Goal: Task Accomplishment & Management: Complete application form

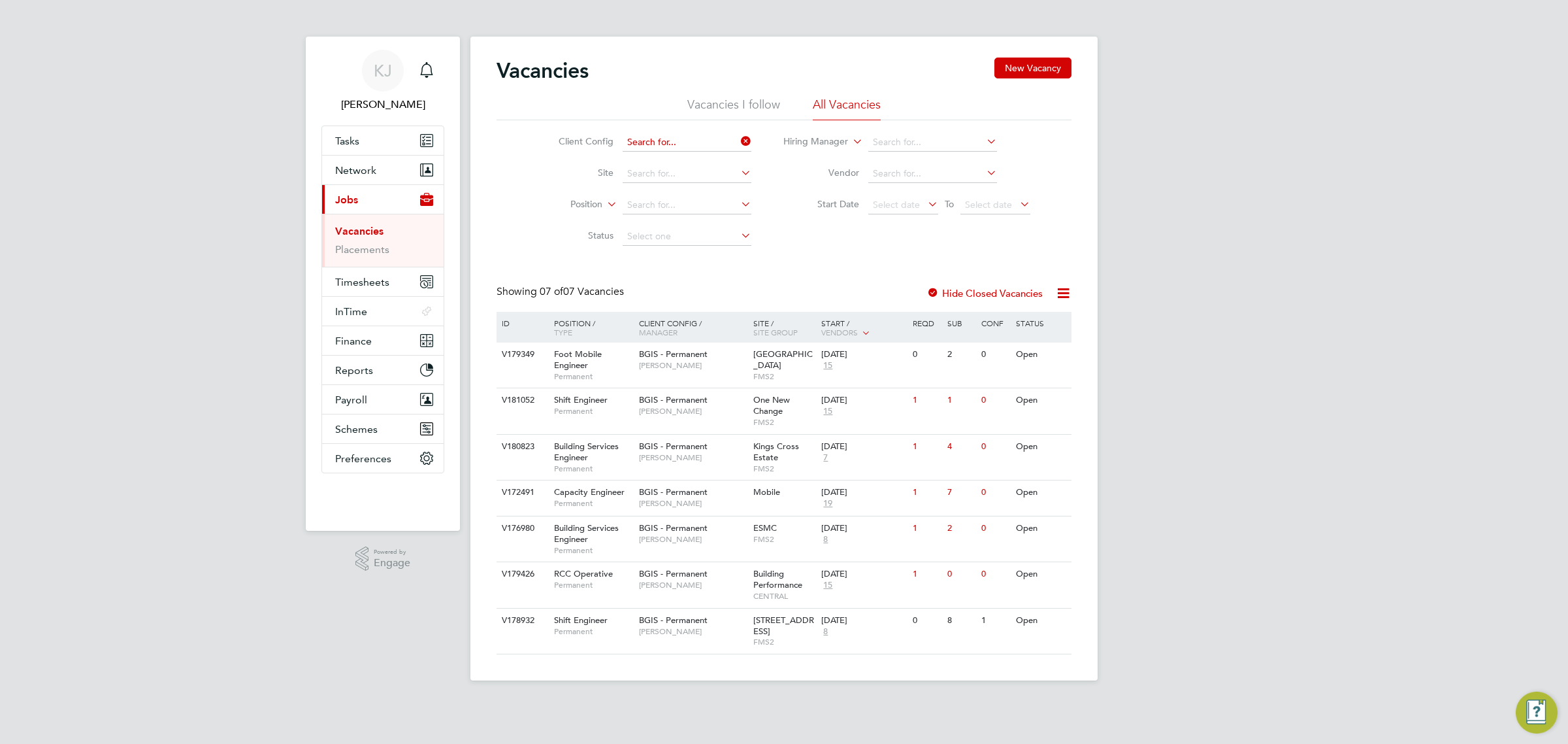
click at [704, 135] on input at bounding box center [687, 143] width 129 height 19
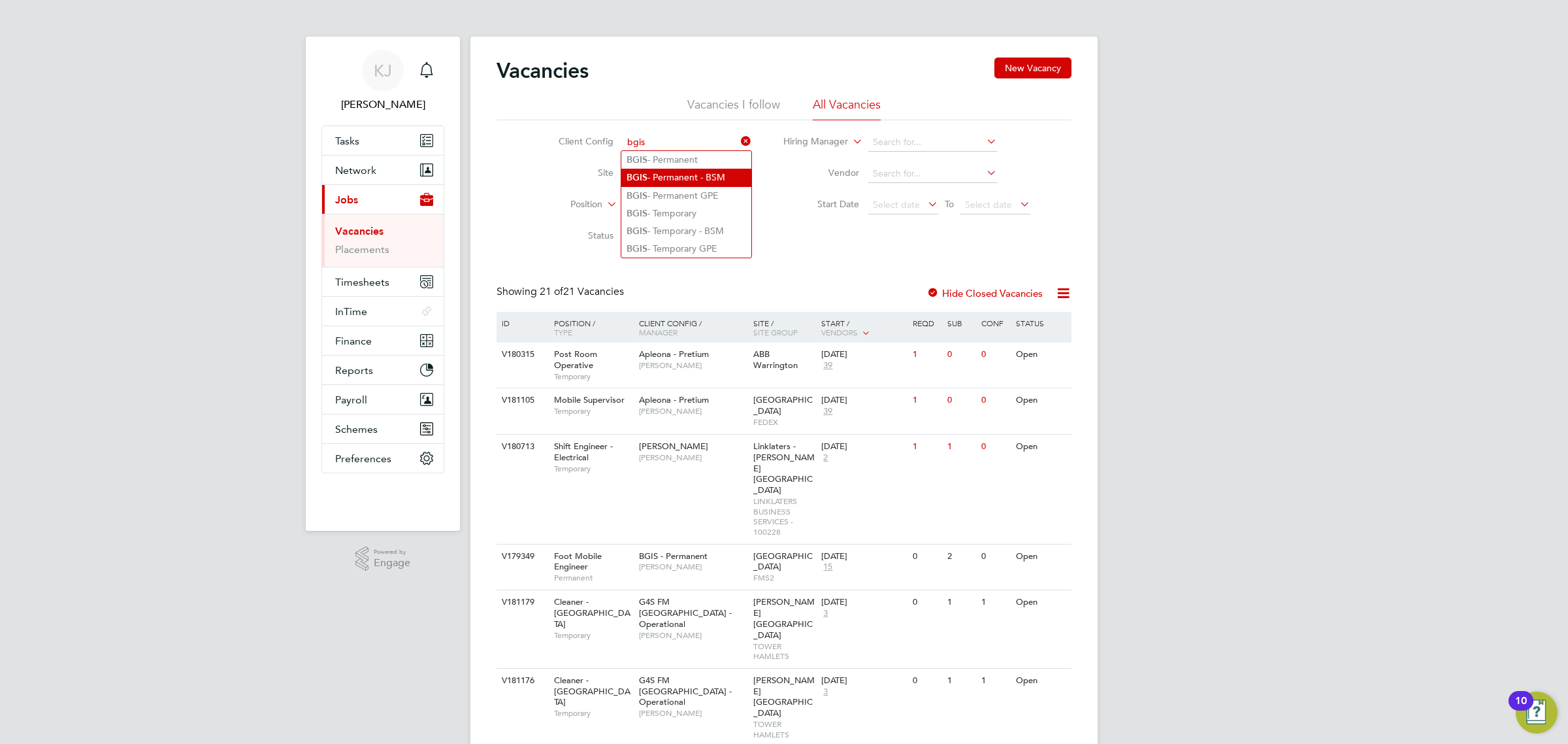
click at [706, 177] on li "BGIS - Permanent - BSM" at bounding box center [686, 177] width 130 height 18
type input "BGIS - Permanent - BSM"
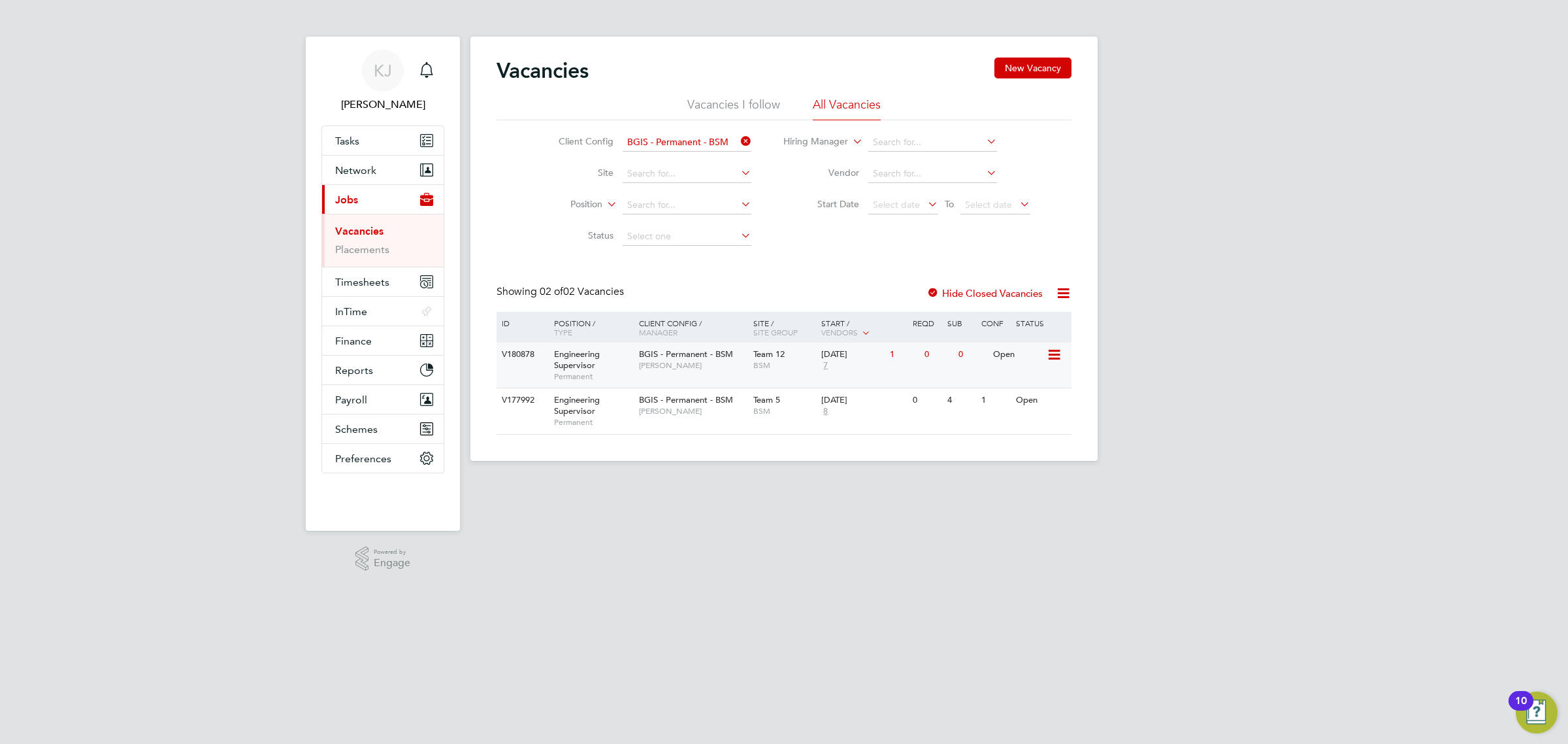
click at [697, 386] on div "V180878 Engineering Supervisor Permanent BGIS - Permanent - BSM Nilesh Makwana …" at bounding box center [784, 365] width 575 height 45
click at [706, 362] on span "[PERSON_NAME]" at bounding box center [692, 366] width 108 height 11
click at [714, 376] on div "BGIS - Permanent - BSM Nilesh Makwana" at bounding box center [692, 359] width 114 height 34
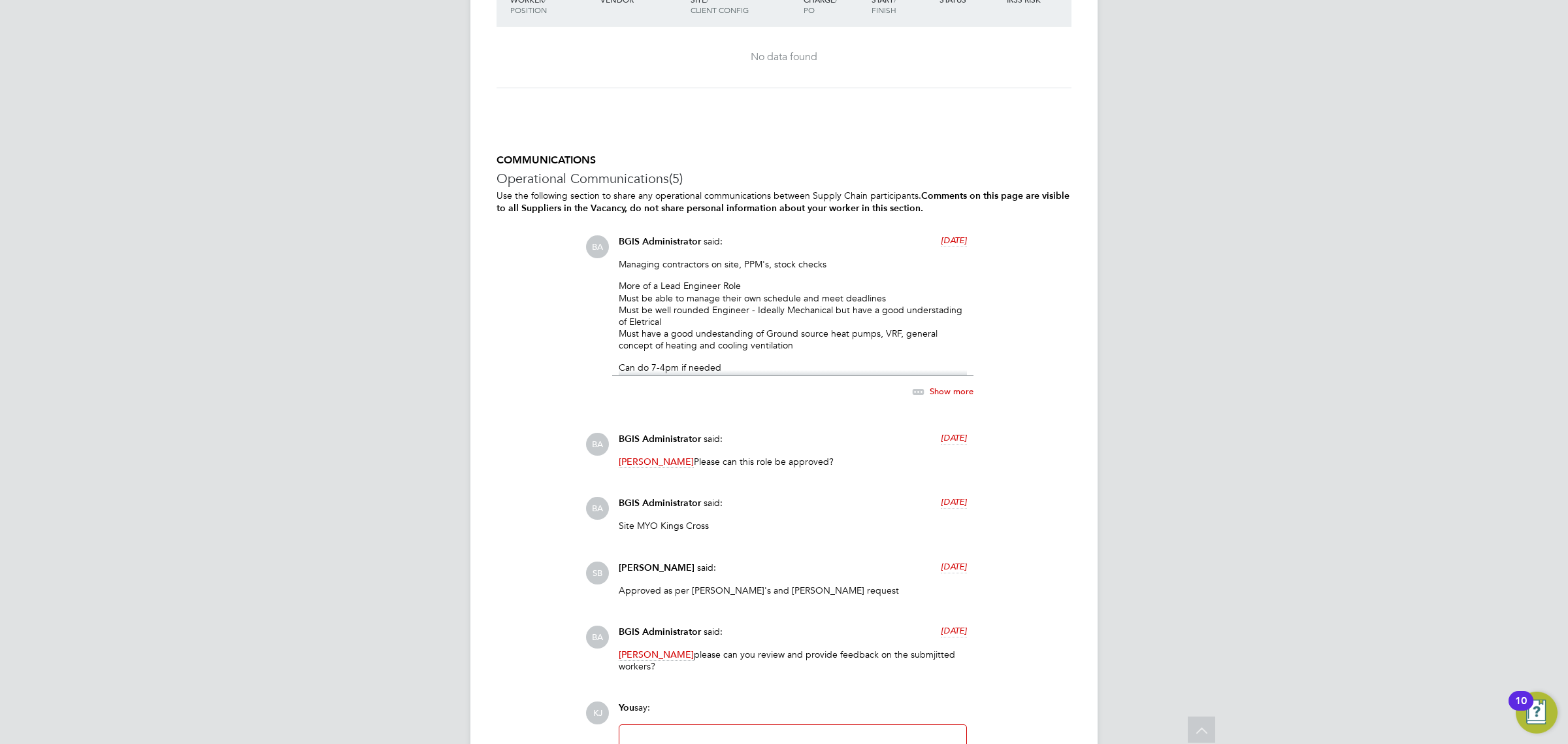
scroll to position [2125, 0]
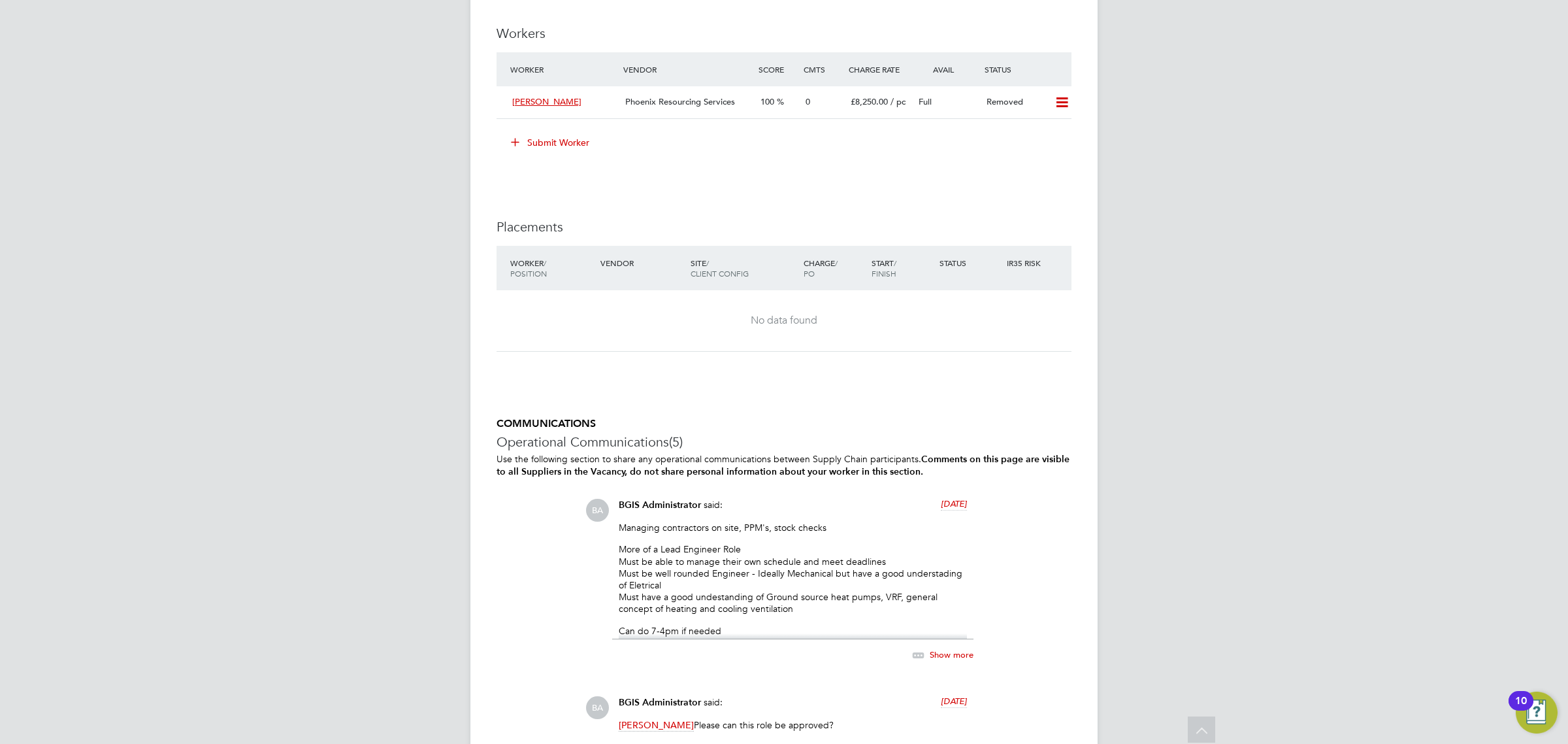
scroll to position [1499, 0]
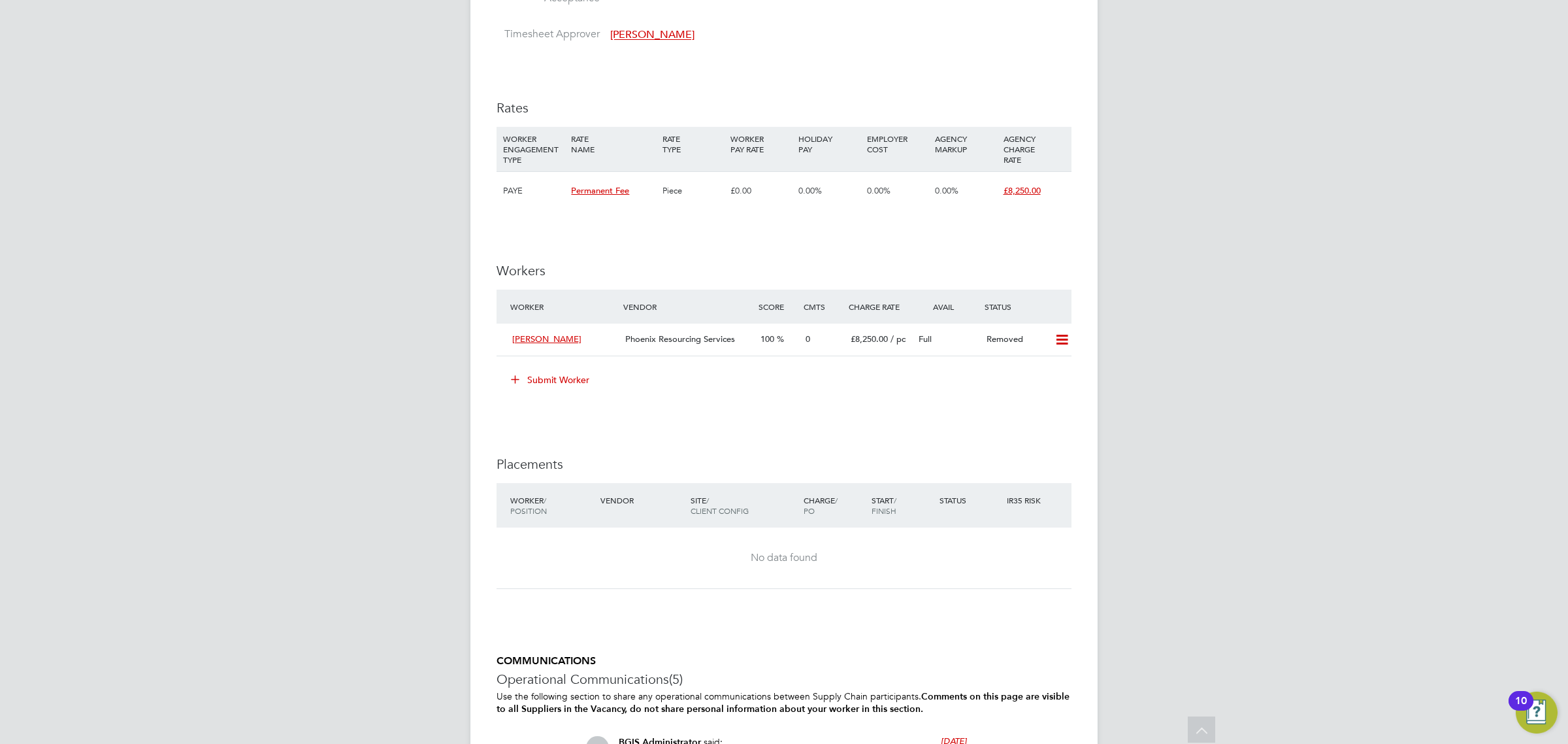
click at [535, 378] on button "Submit Worker" at bounding box center [551, 380] width 98 height 21
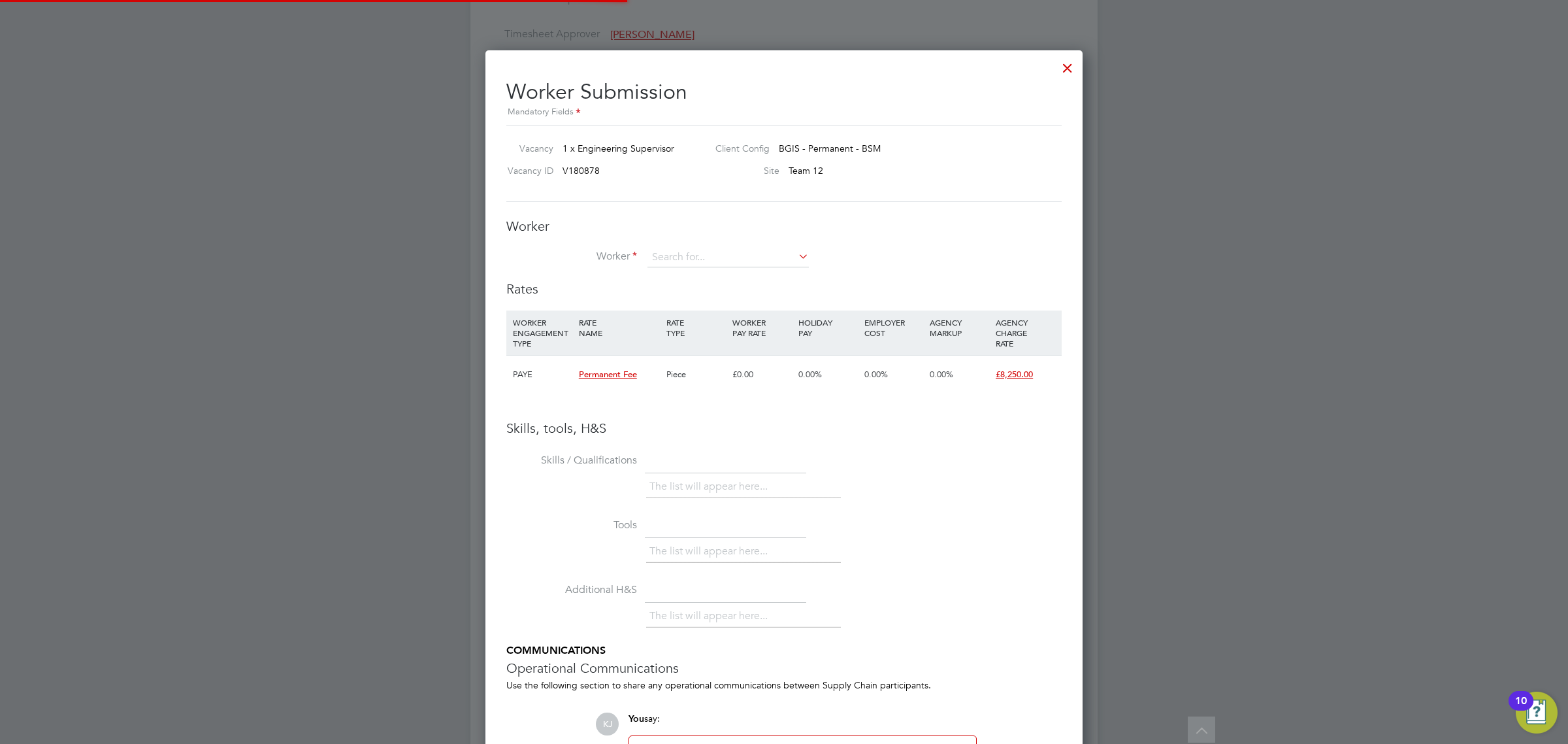
scroll to position [827, 598]
click at [672, 258] on input at bounding box center [728, 258] width 161 height 20
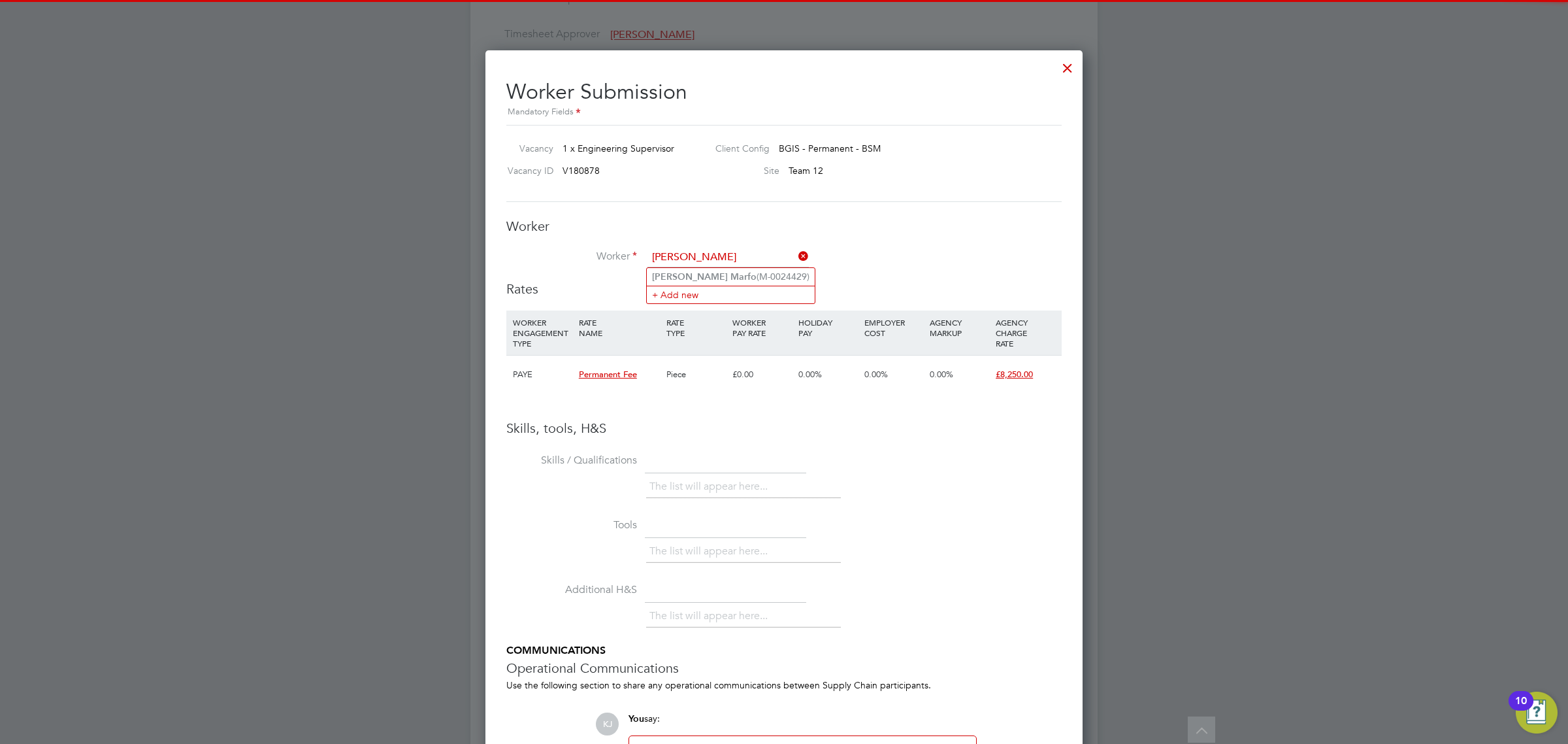
type input "frank marfo"
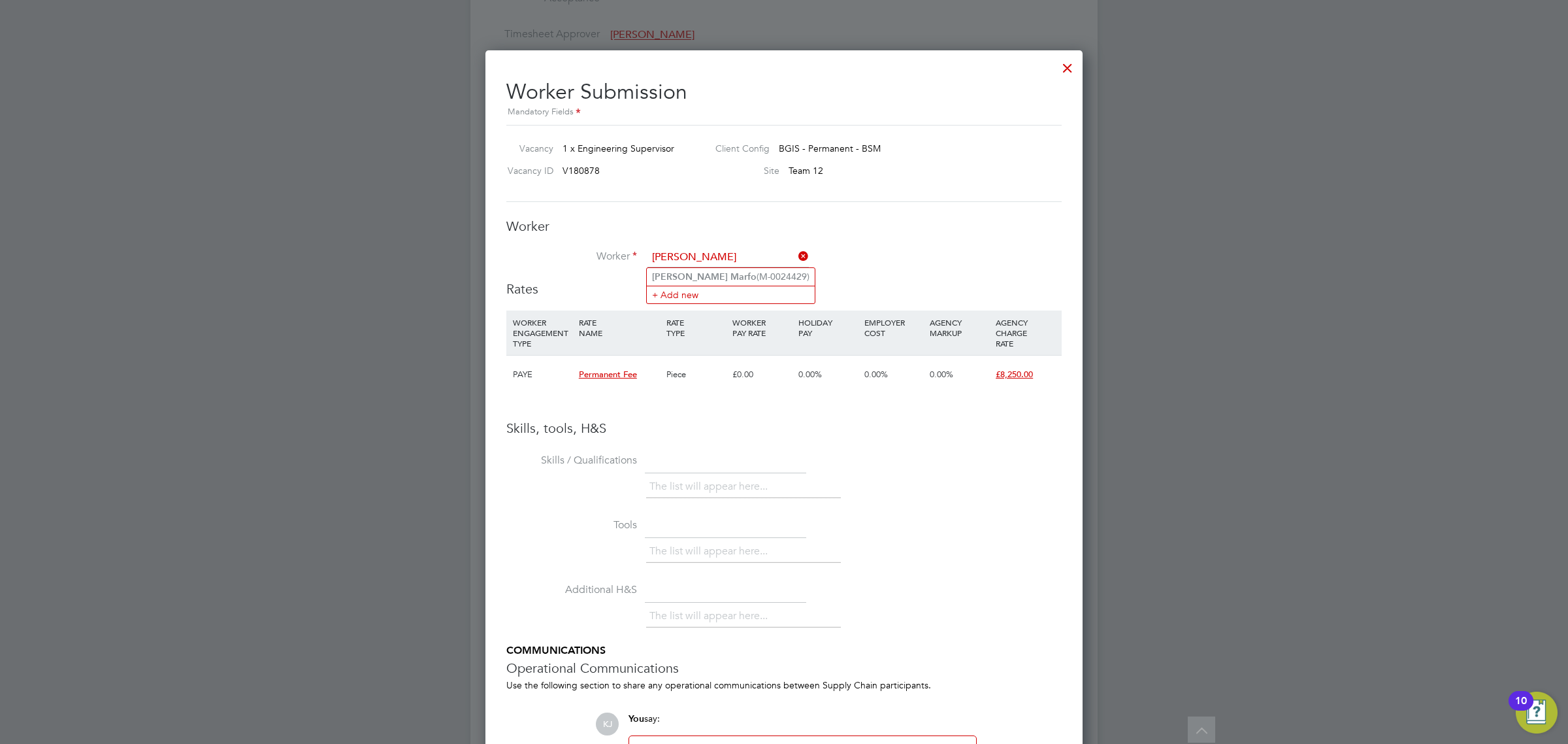
click at [685, 267] on ul "Frank Marfo (M-0024429) + Add new" at bounding box center [730, 285] width 169 height 37
click at [686, 273] on li "Worker" at bounding box center [783, 263] width 555 height 33
click at [686, 258] on input at bounding box center [728, 258] width 161 height 20
click at [707, 280] on li "Frank Marfo (M-0024429)" at bounding box center [730, 277] width 168 height 18
type input "Frank Marfo (M-0024429)"
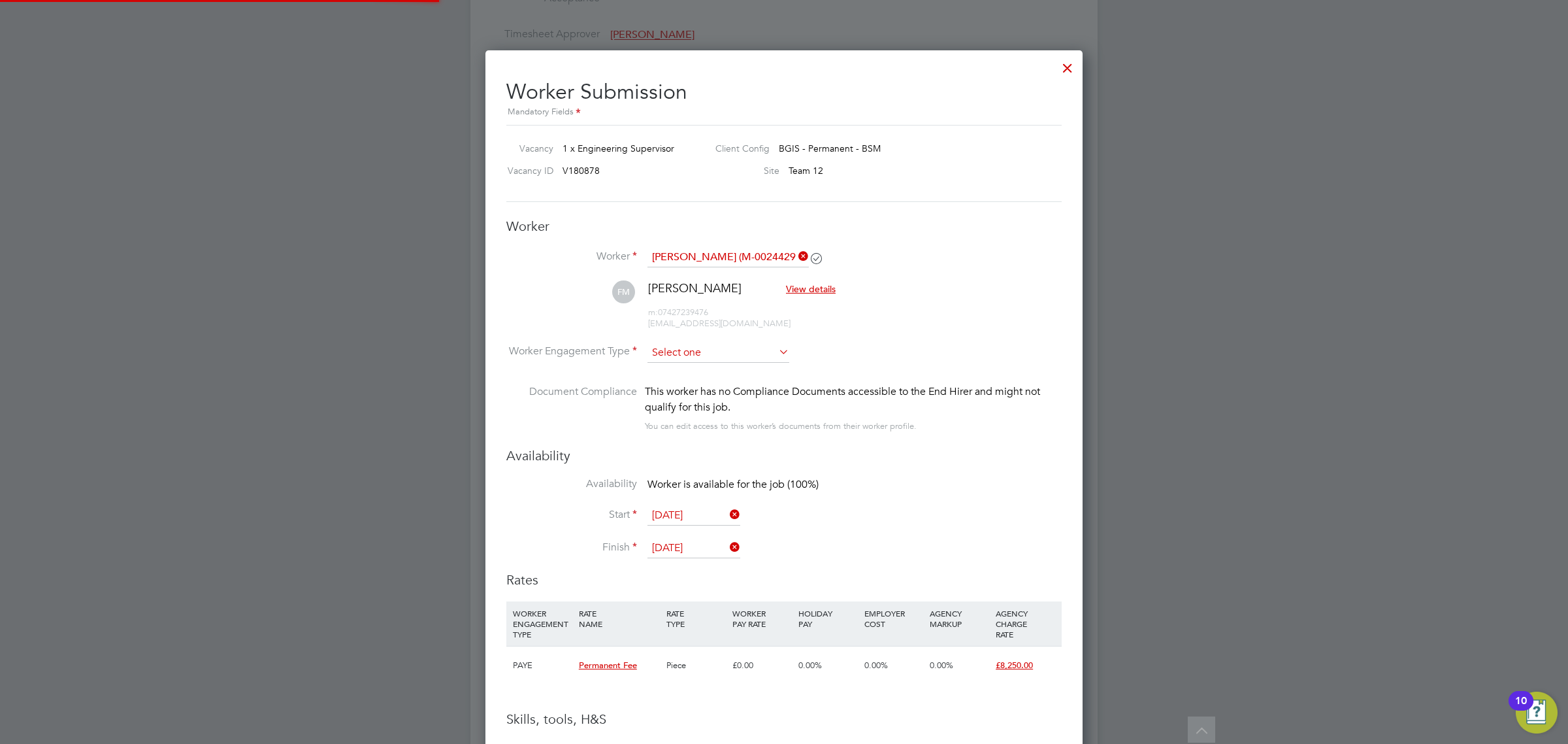
scroll to position [1118, 598]
click at [701, 348] on input at bounding box center [718, 353] width 142 height 20
click at [693, 384] on li "PAYE" at bounding box center [718, 389] width 143 height 17
type input "PAYE"
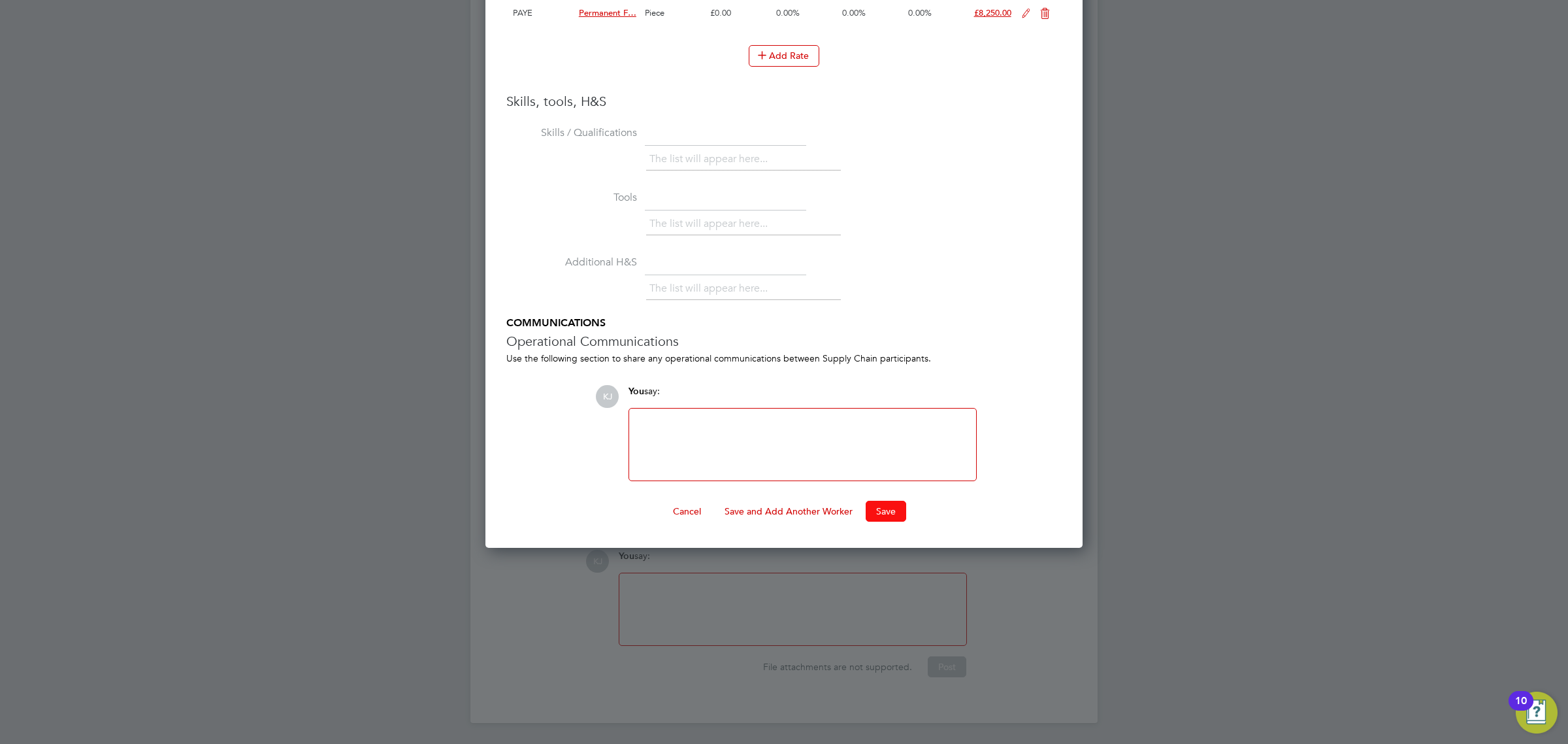
click at [869, 512] on button "Save" at bounding box center [885, 512] width 40 height 21
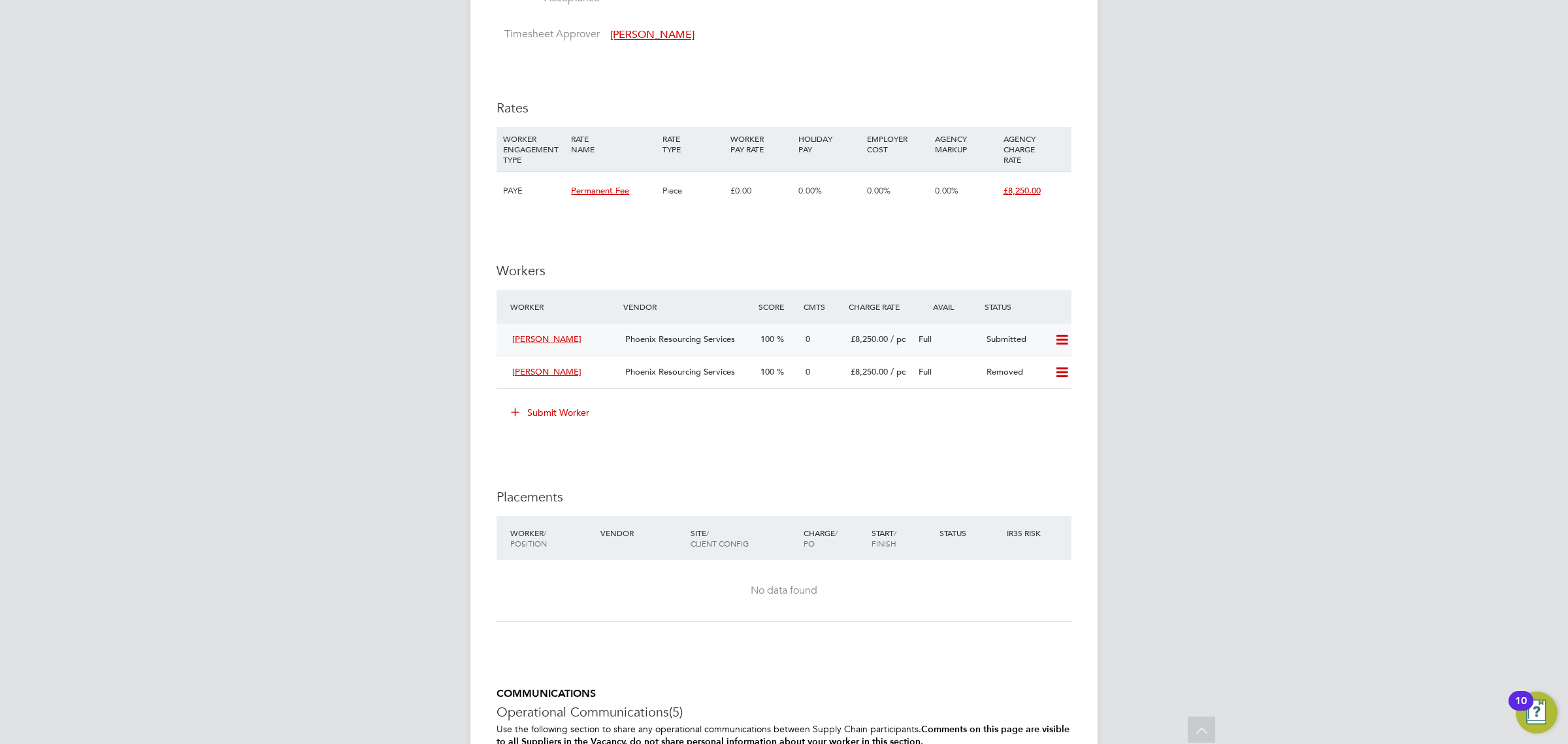
click at [866, 346] on div "£8,250.00 / pc" at bounding box center [880, 339] width 68 height 22
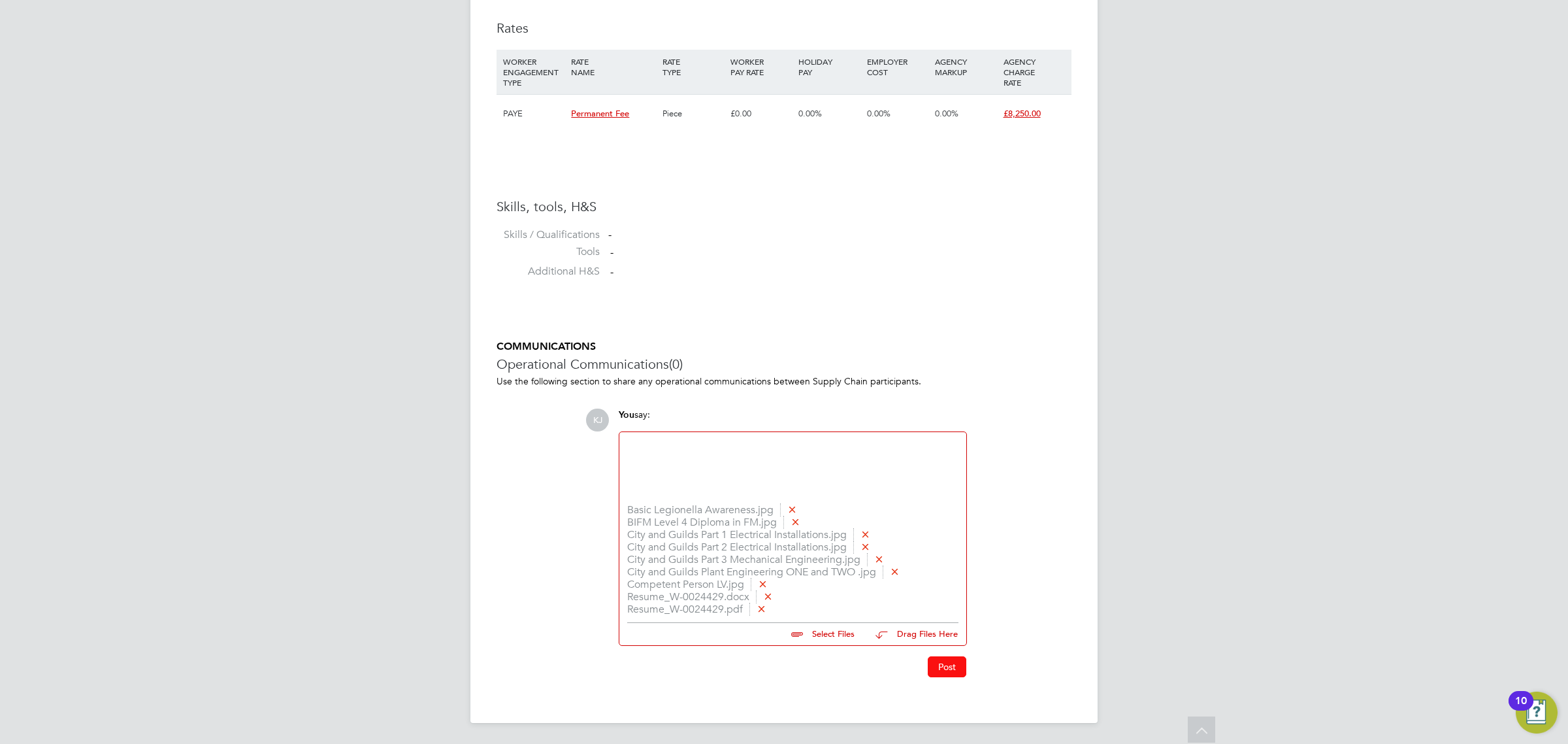
click at [942, 667] on button "Post" at bounding box center [947, 667] width 38 height 21
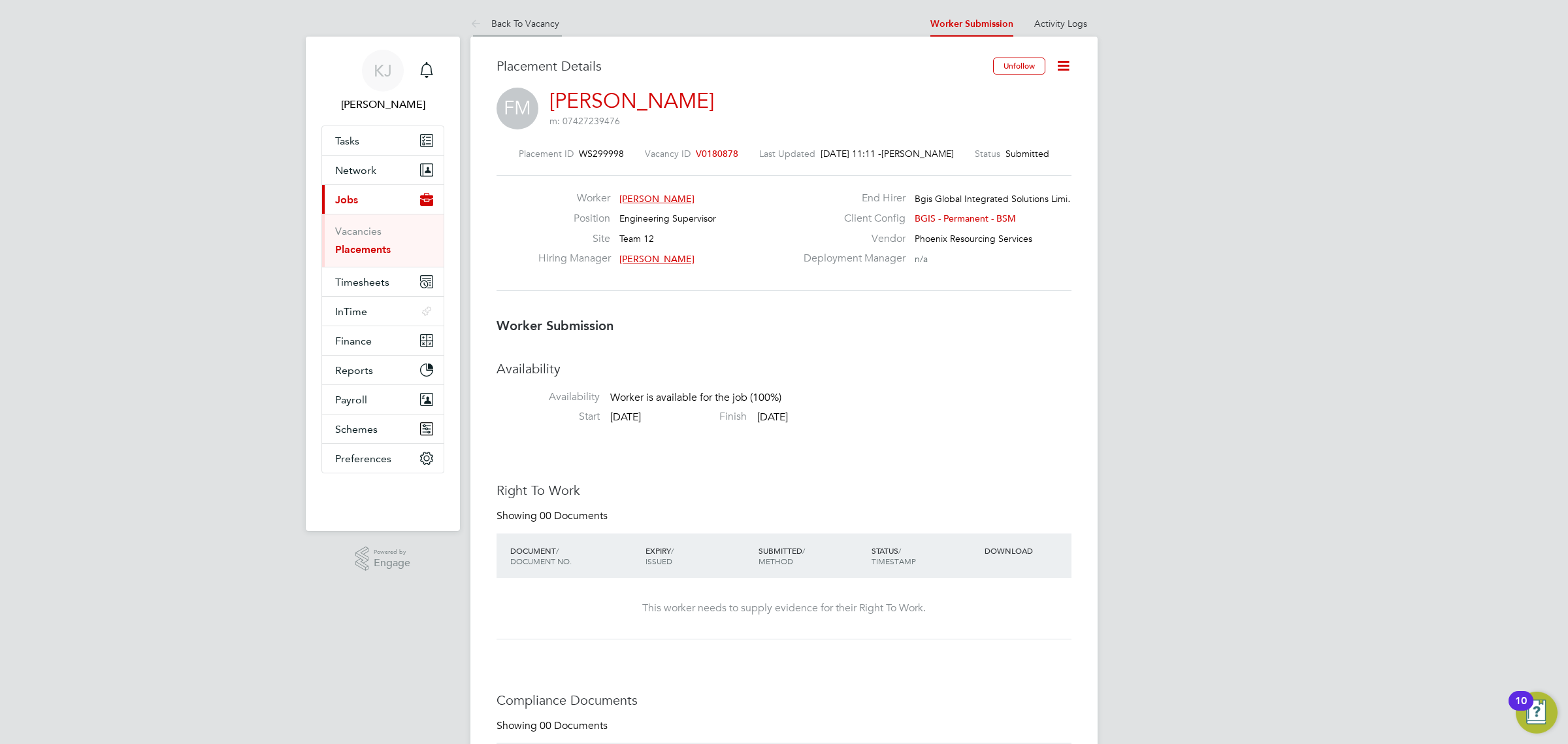
click at [500, 31] on li "Back To Vacancy" at bounding box center [515, 23] width 89 height 26
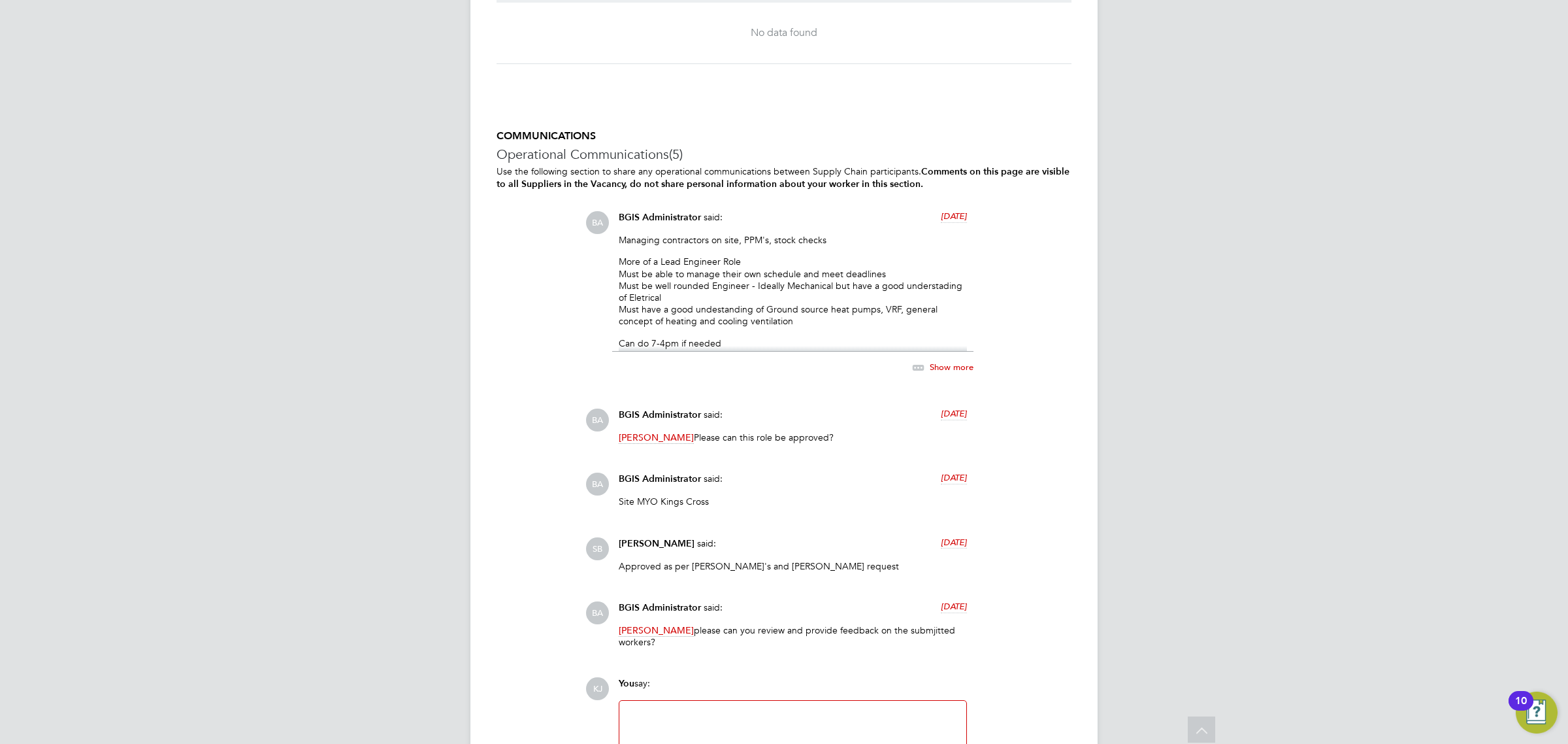
scroll to position [2125, 0]
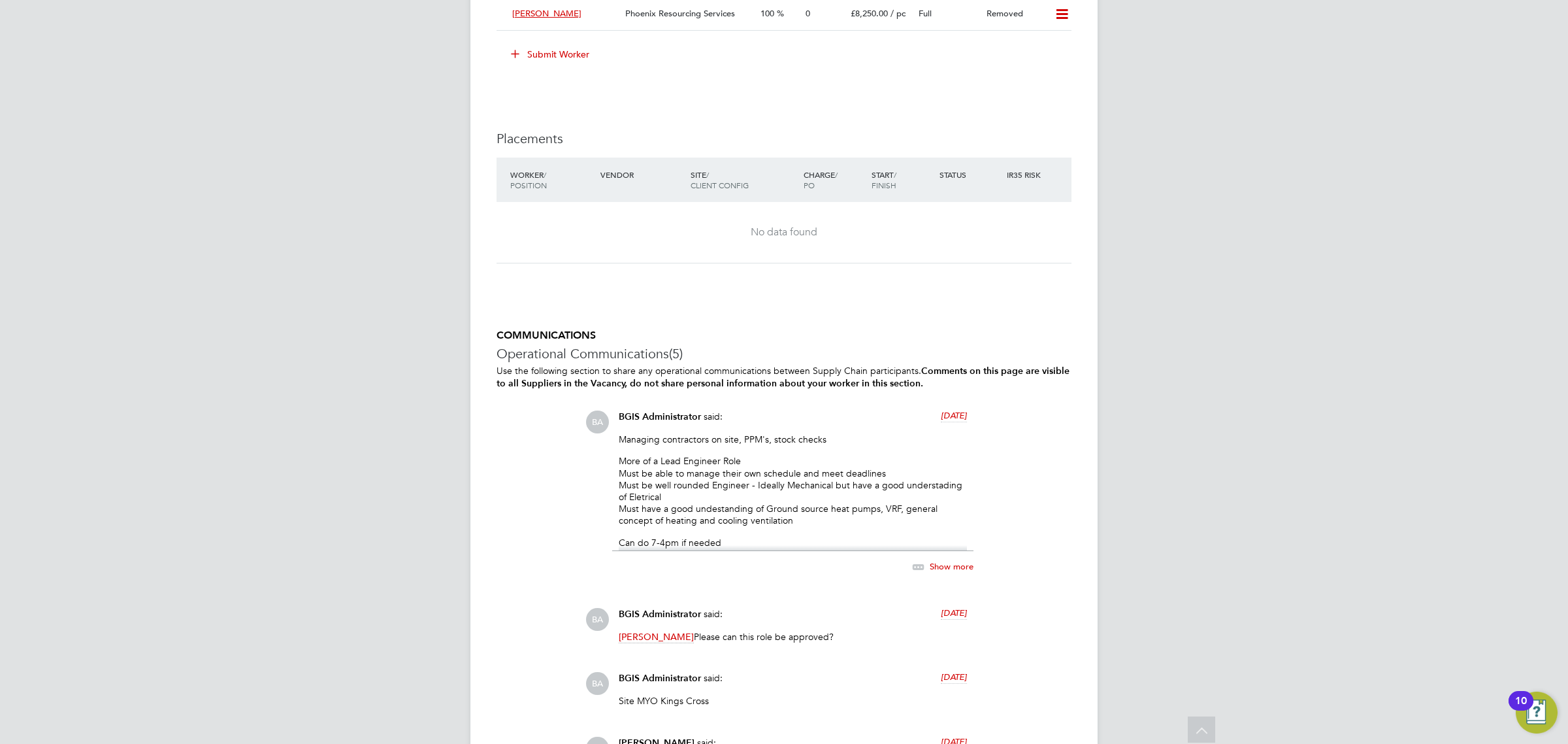
scroll to position [1916, 0]
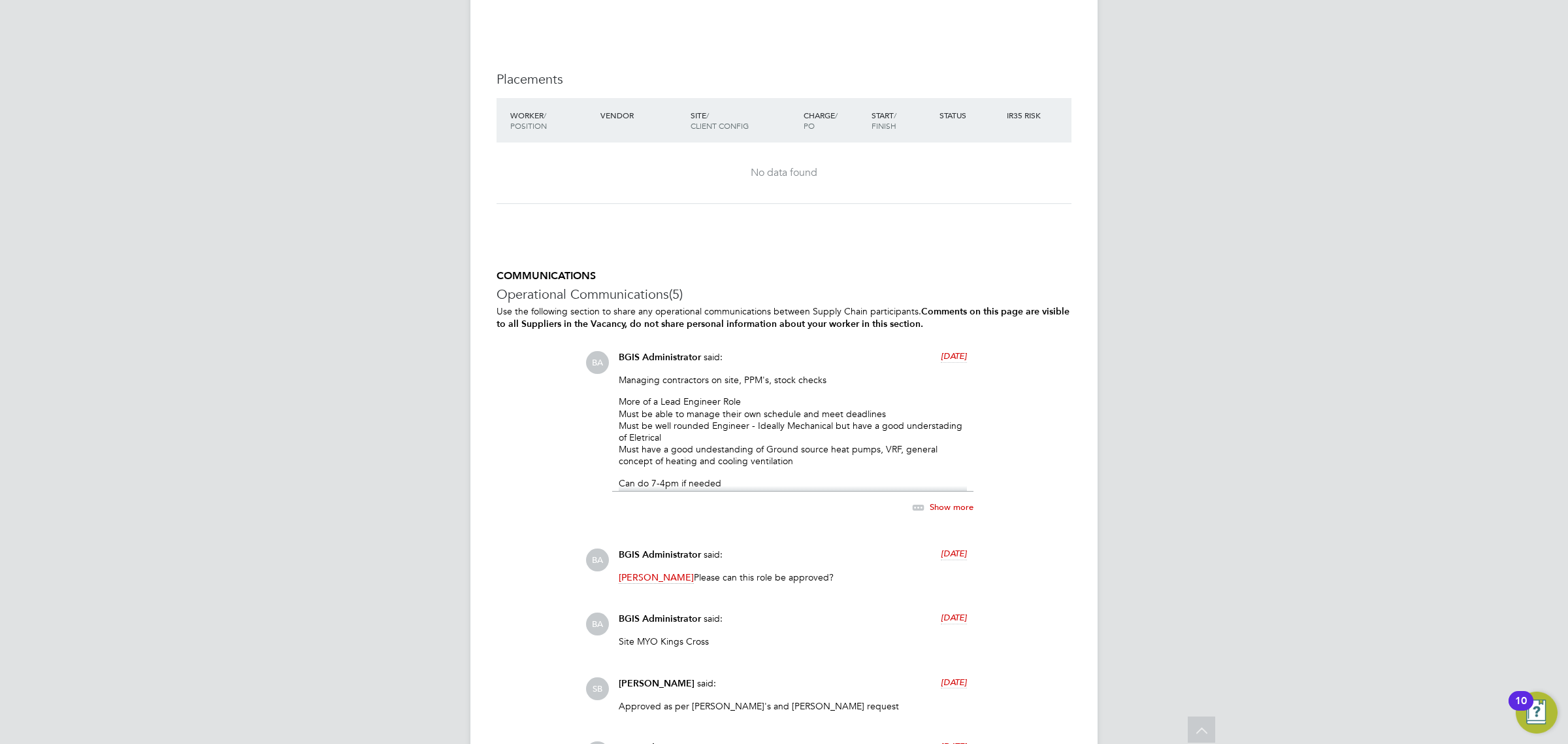
click at [937, 504] on span "Show more" at bounding box center [952, 507] width 44 height 11
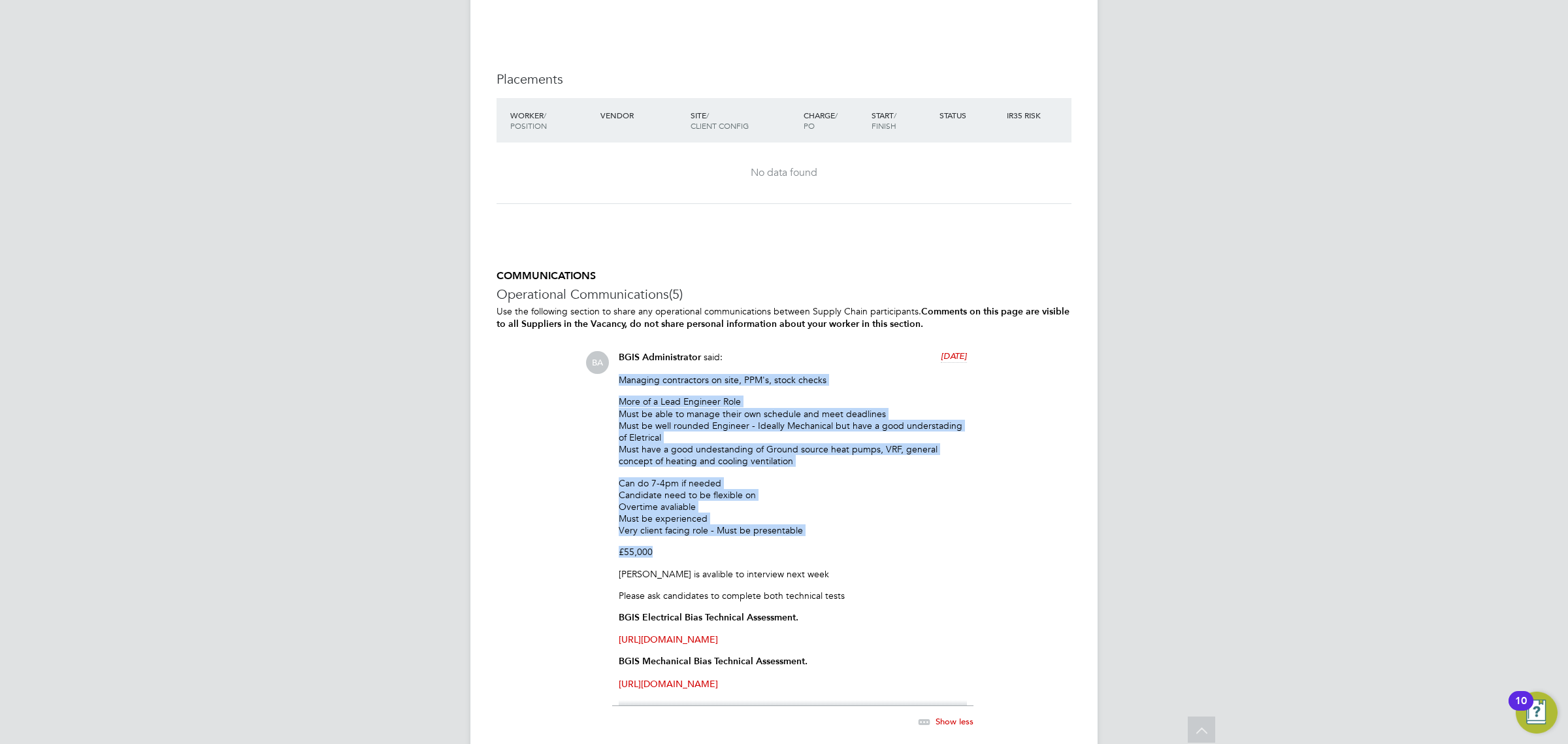
drag, startPoint x: 615, startPoint y: 380, endPoint x: 785, endPoint y: 544, distance: 236.2
click at [785, 544] on div "BGIS Administrator said: [DATE] Managing contractors on site, PPM's, stock chec…" at bounding box center [793, 547] width 361 height 392
copy div "Managing contractors on site, PPM's, stock checks More of a Lead Engineer Role …"
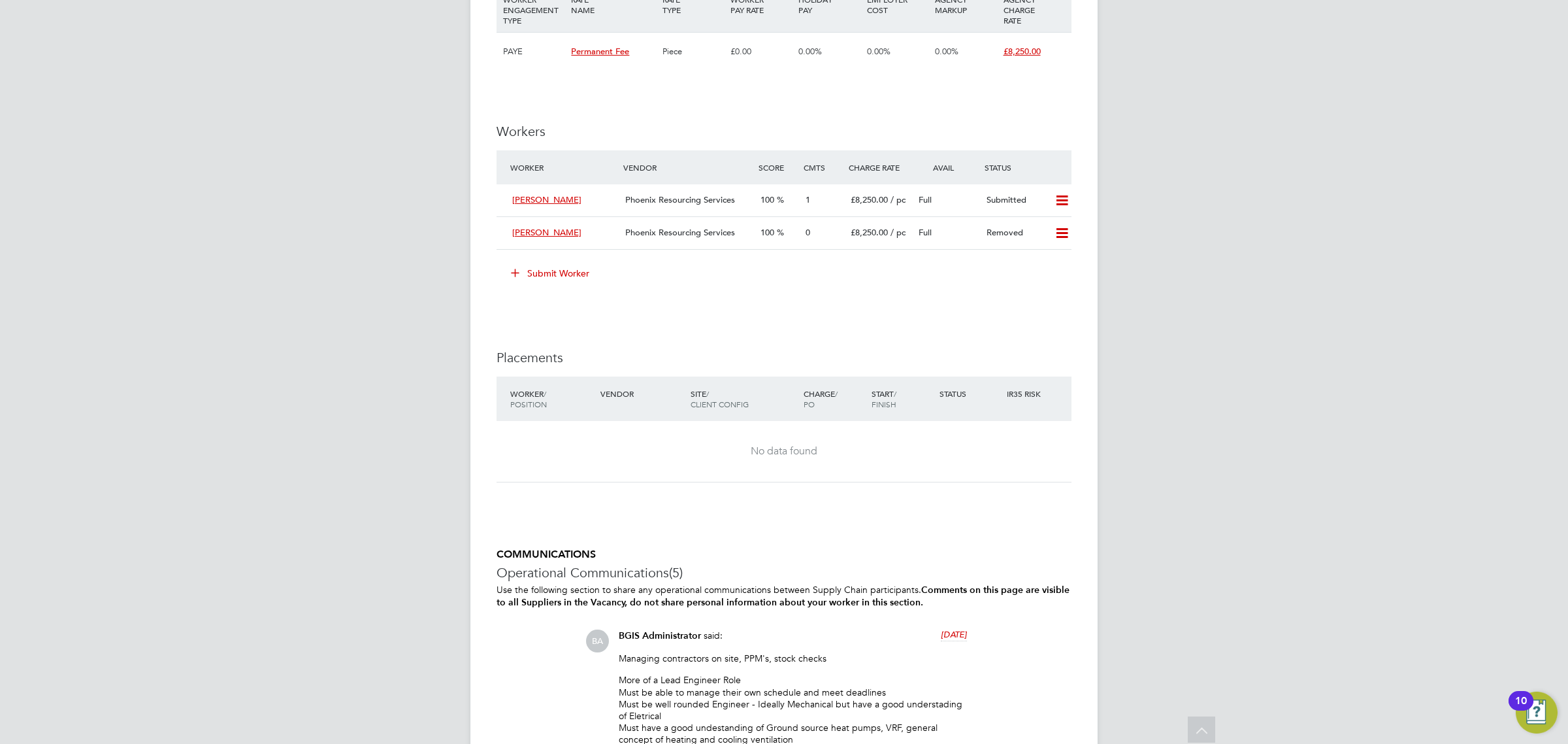
scroll to position [1426, 0]
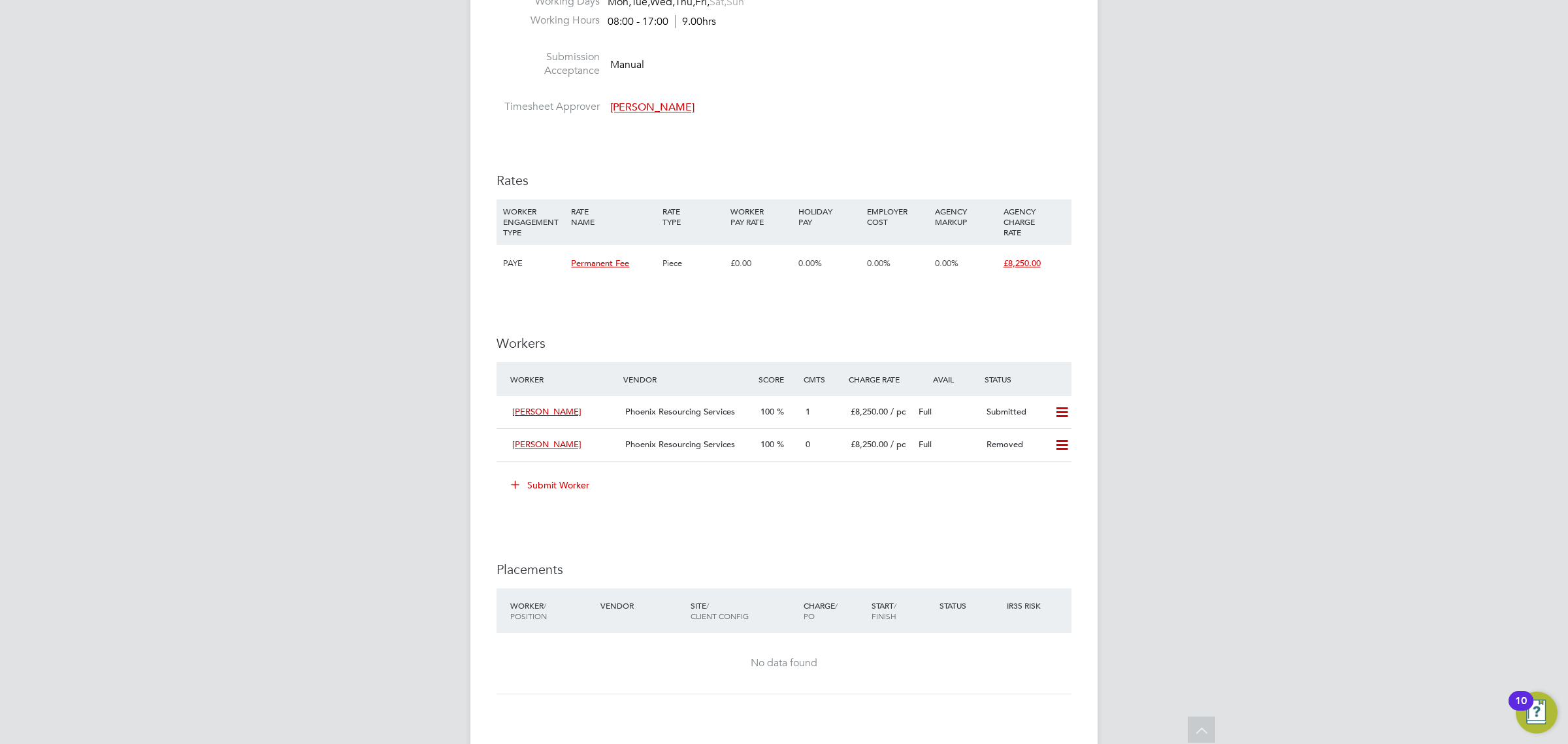
click at [553, 474] on li "Worker Vendor Score Cmts Charge Rate Avail Status [PERSON_NAME] Phoenix Resourc…" at bounding box center [784, 418] width 575 height 112
click at [551, 481] on button "Submit Worker" at bounding box center [551, 485] width 98 height 21
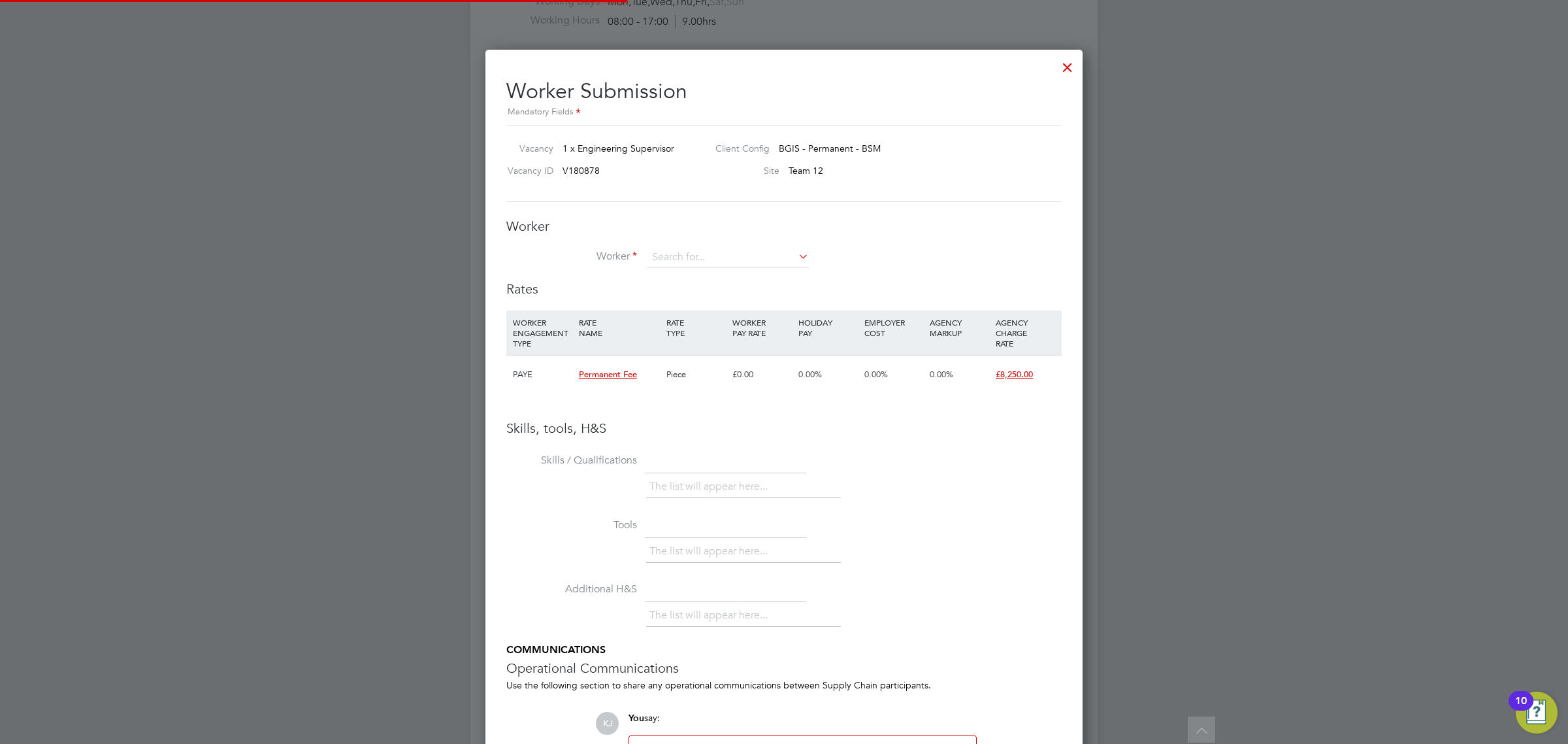
scroll to position [827, 598]
click at [687, 252] on input at bounding box center [728, 258] width 161 height 20
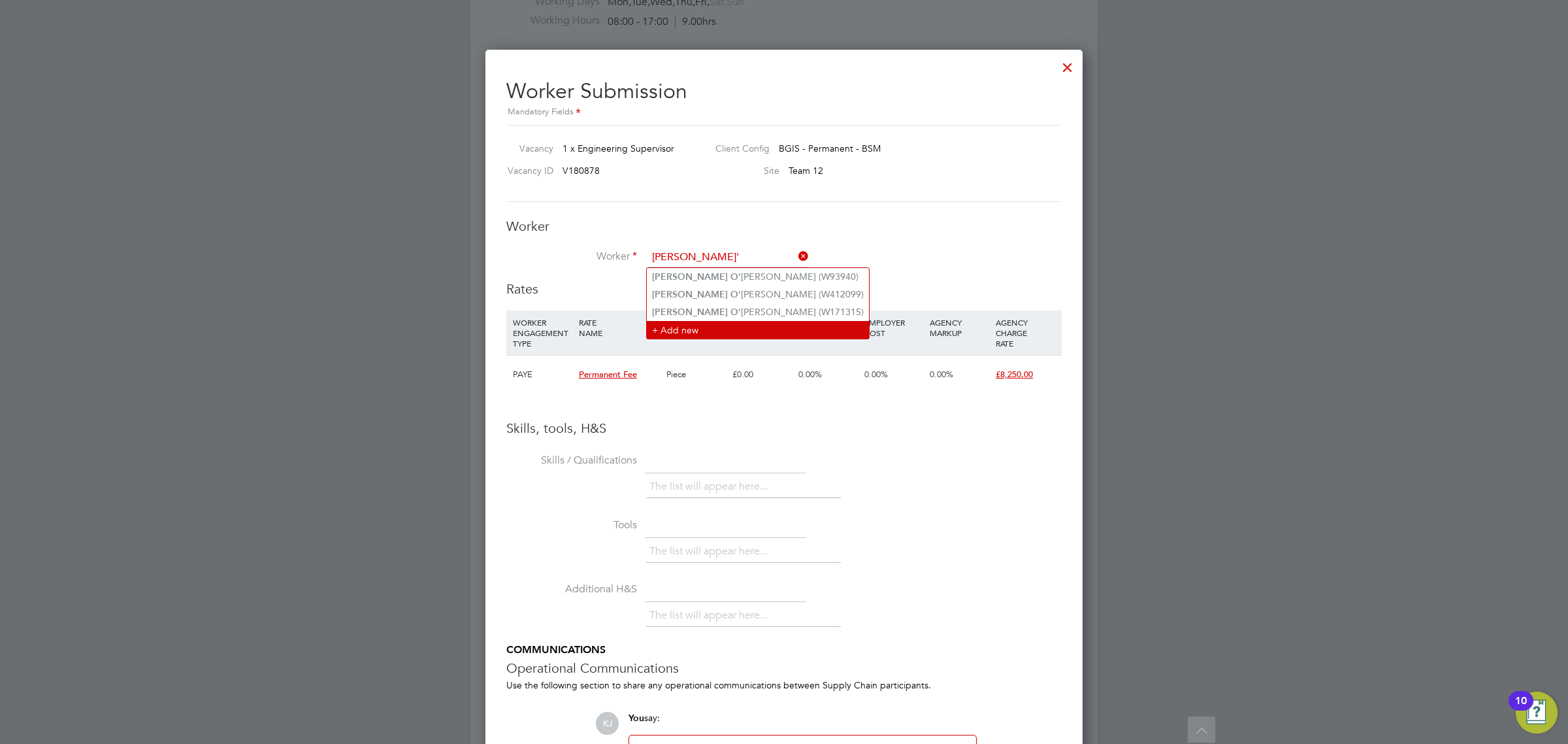
type input "gerard o'"
click at [716, 330] on li "+ Add new" at bounding box center [757, 330] width 222 height 18
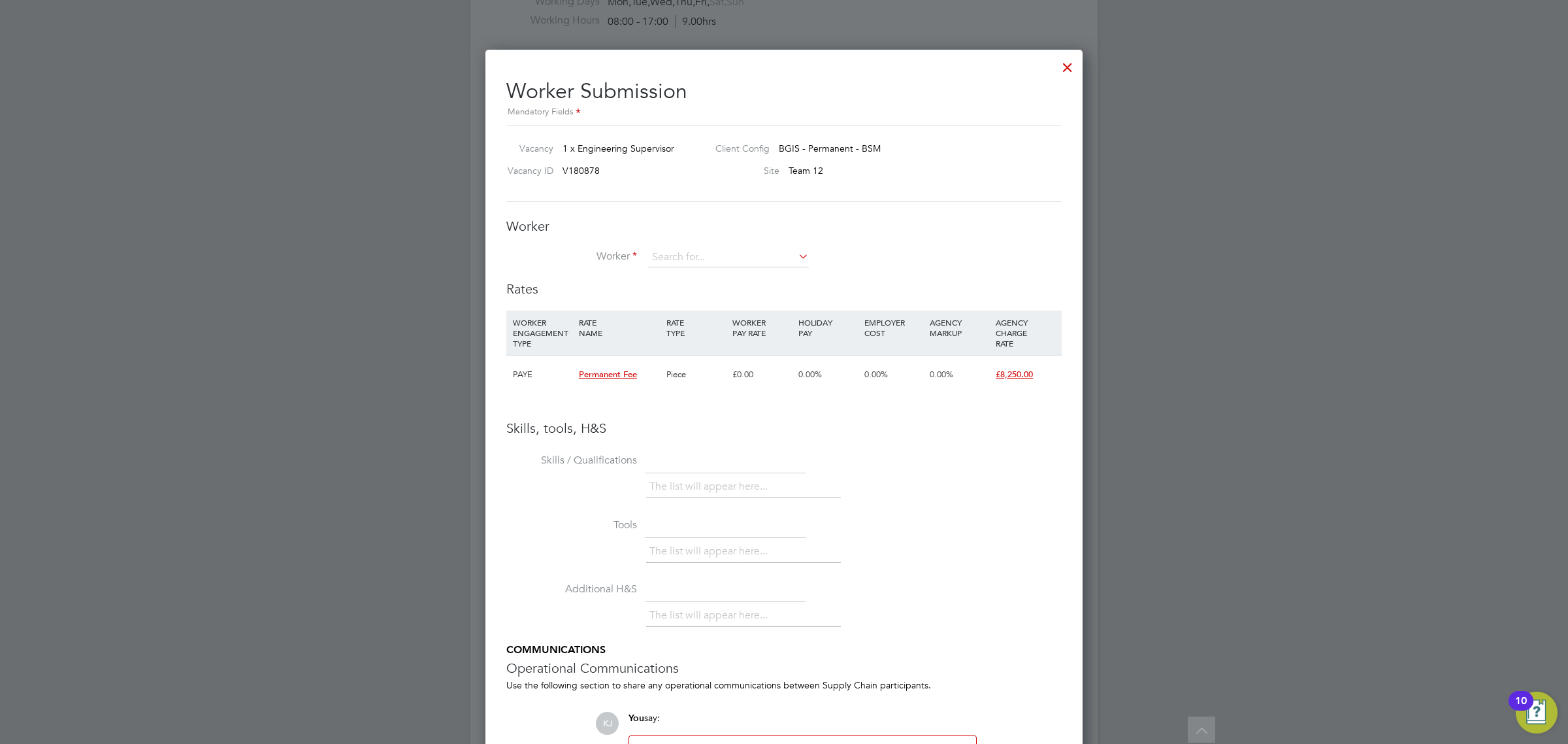
click at [696, 246] on div "Worker Worker Worker Engagement Type" at bounding box center [783, 249] width 555 height 63
click at [691, 260] on input at bounding box center [728, 258] width 161 height 20
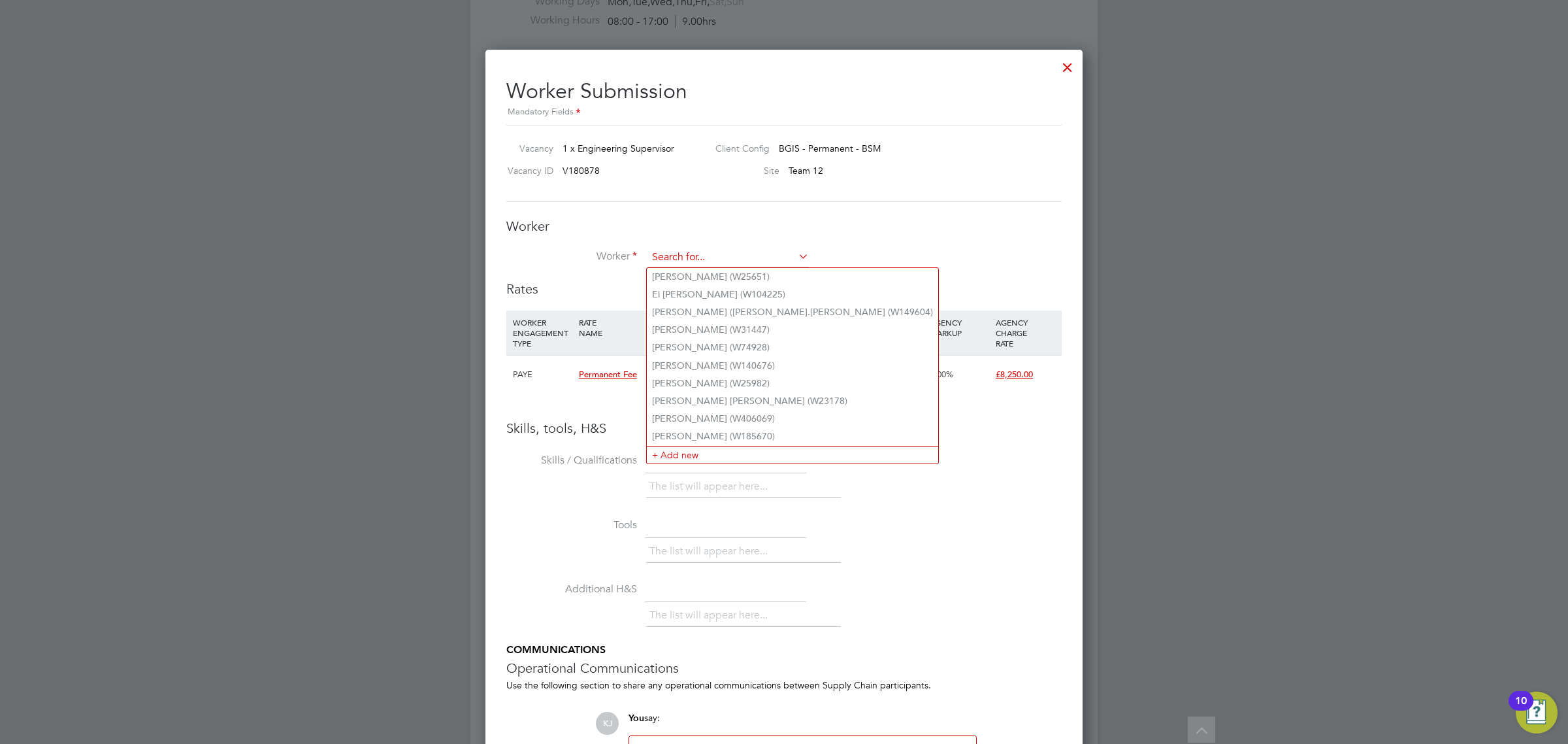
paste input "W24852"
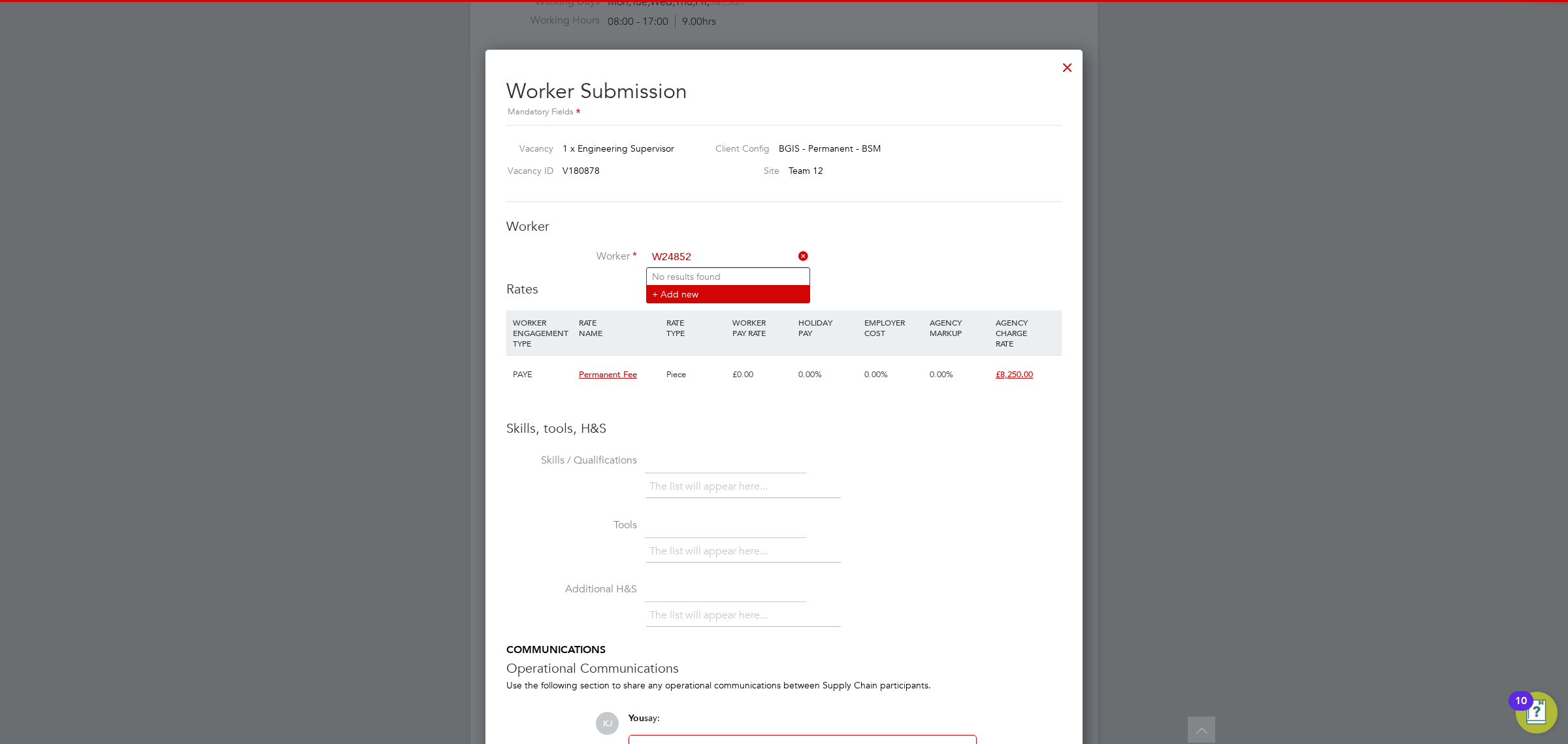
type input "W24852"
click at [707, 291] on li "+ Add new" at bounding box center [728, 293] width 163 height 18
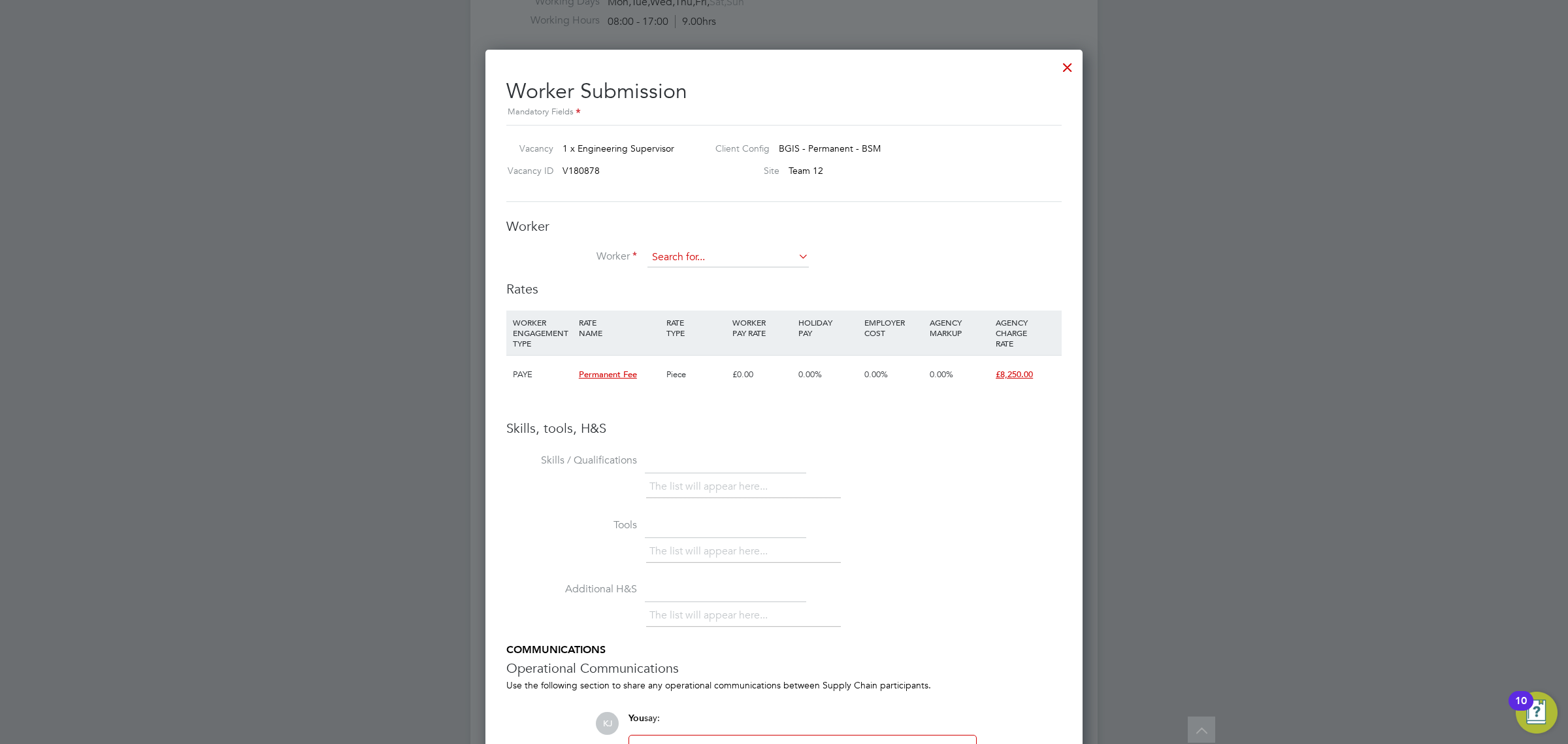
click at [716, 259] on input at bounding box center [728, 258] width 161 height 20
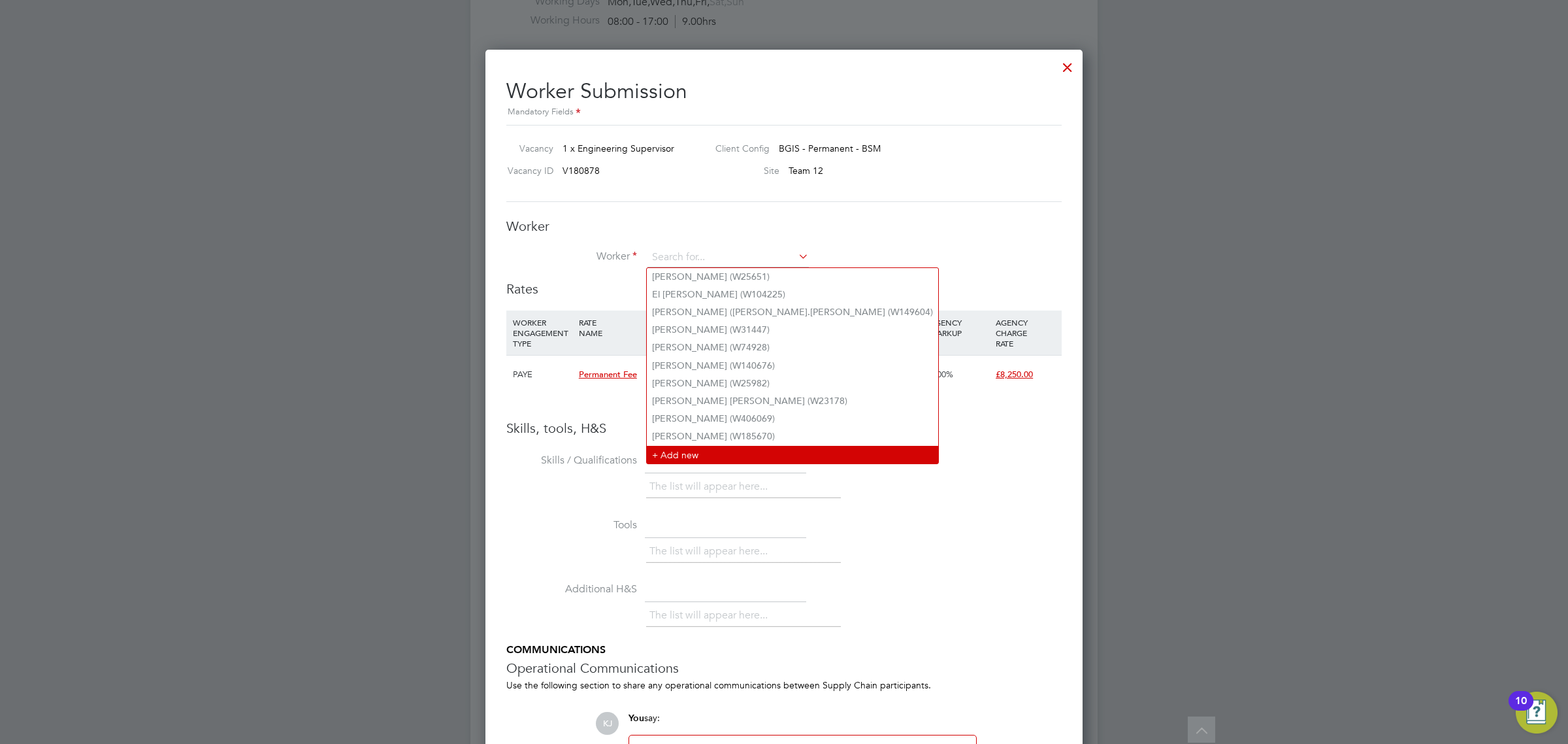
click at [683, 450] on li "+ Add new" at bounding box center [792, 455] width 291 height 18
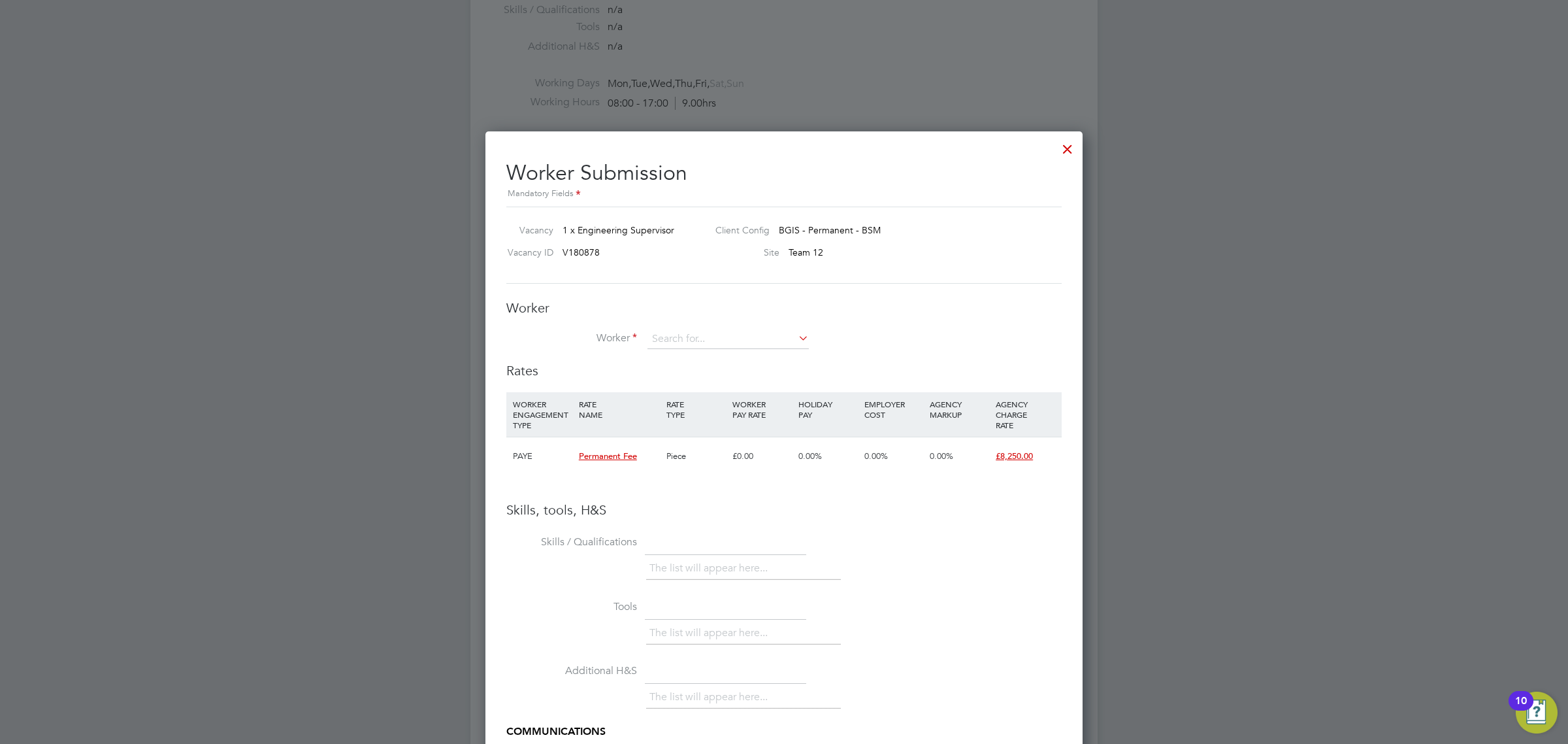
click at [1070, 141] on div at bounding box center [1067, 145] width 23 height 23
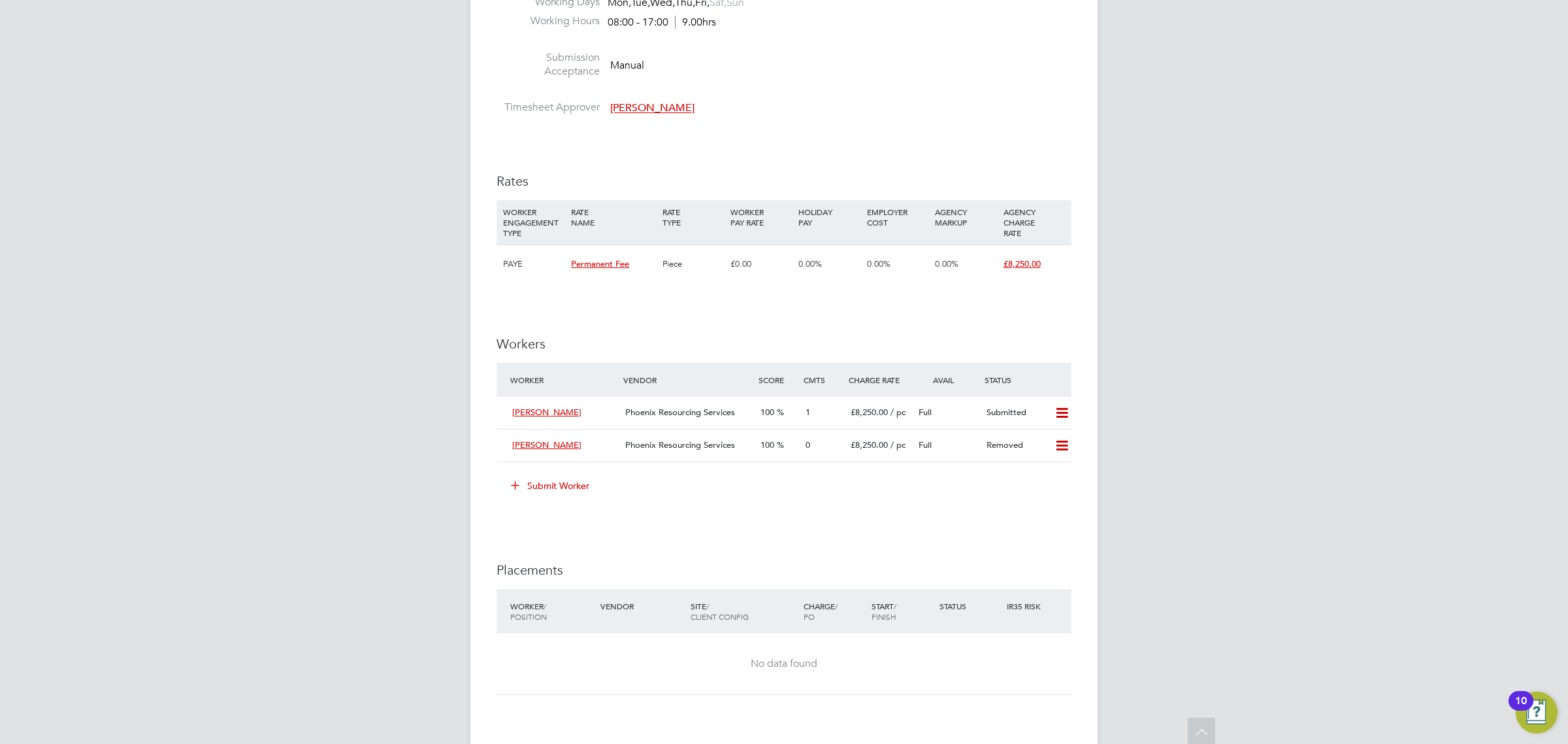
scroll to position [1426, 0]
click at [566, 474] on li "Worker Vendor Score Cmts Charge Rate Avail Status Frank Marfo Phoenix Resourcin…" at bounding box center [784, 418] width 575 height 112
click at [566, 481] on button "Submit Worker" at bounding box center [551, 485] width 98 height 21
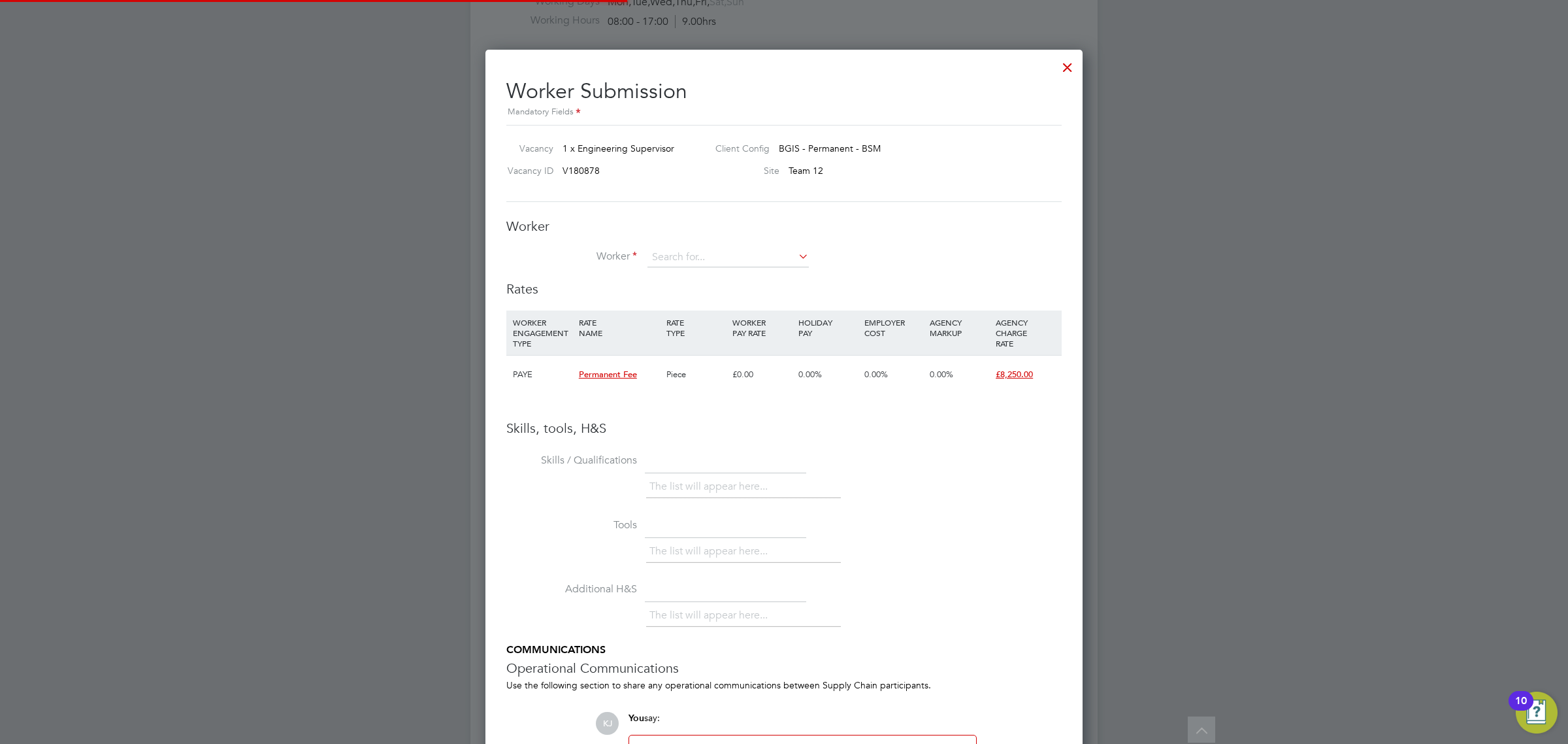
scroll to position [827, 598]
click at [746, 271] on li "Worker" at bounding box center [783, 263] width 555 height 33
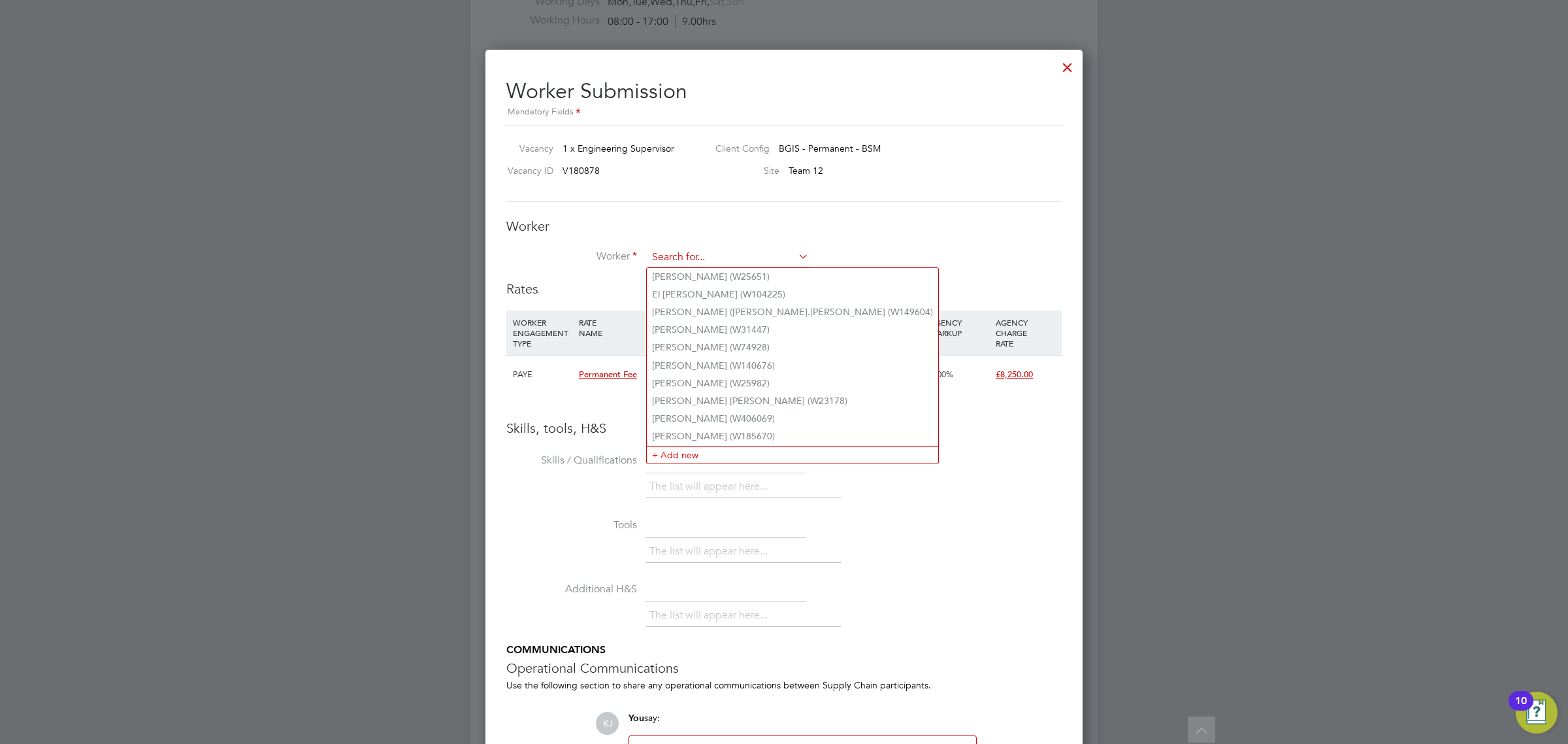
click at [738, 252] on input at bounding box center [728, 258] width 161 height 20
click at [683, 461] on li "+ Add new" at bounding box center [792, 455] width 291 height 18
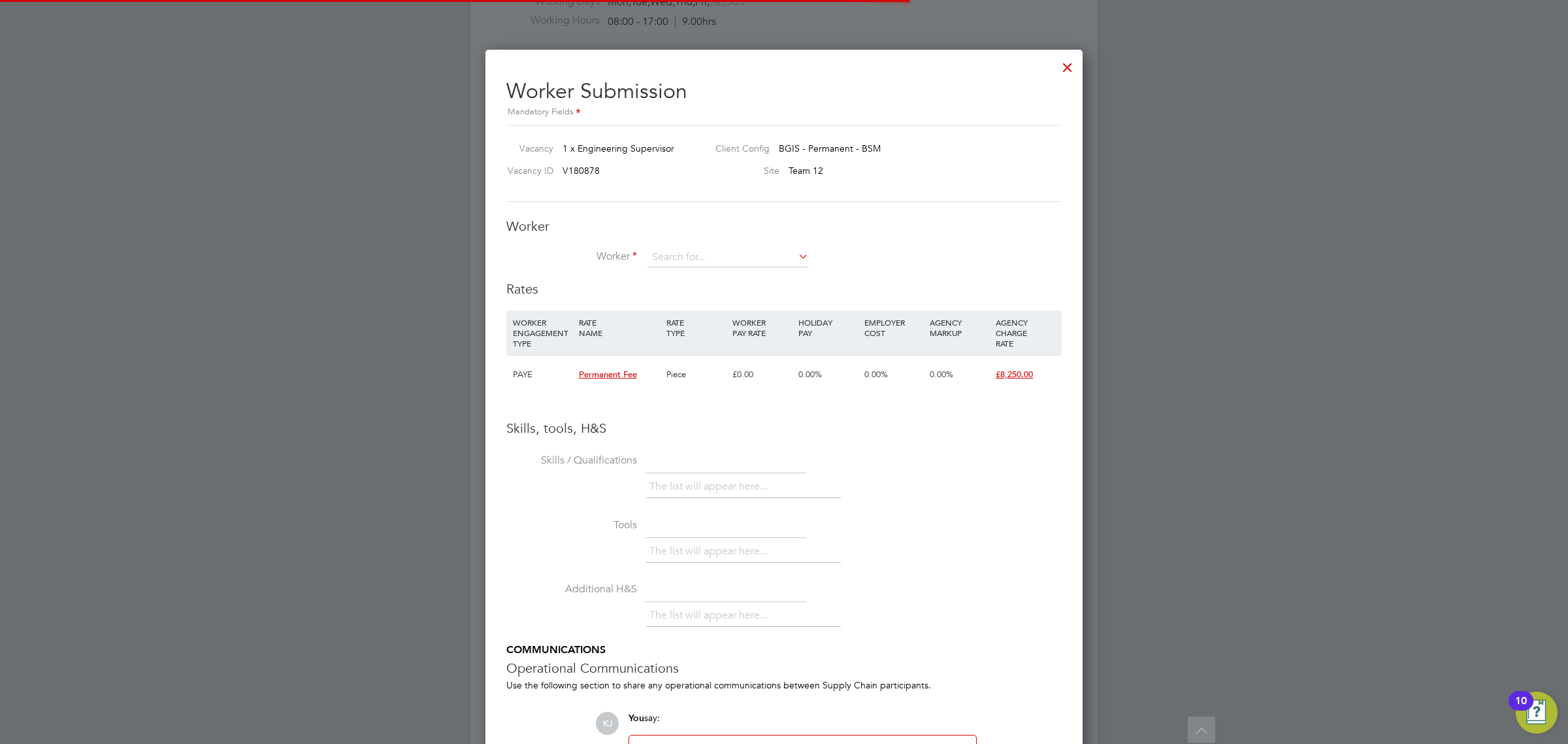
scroll to position [1170, 376]
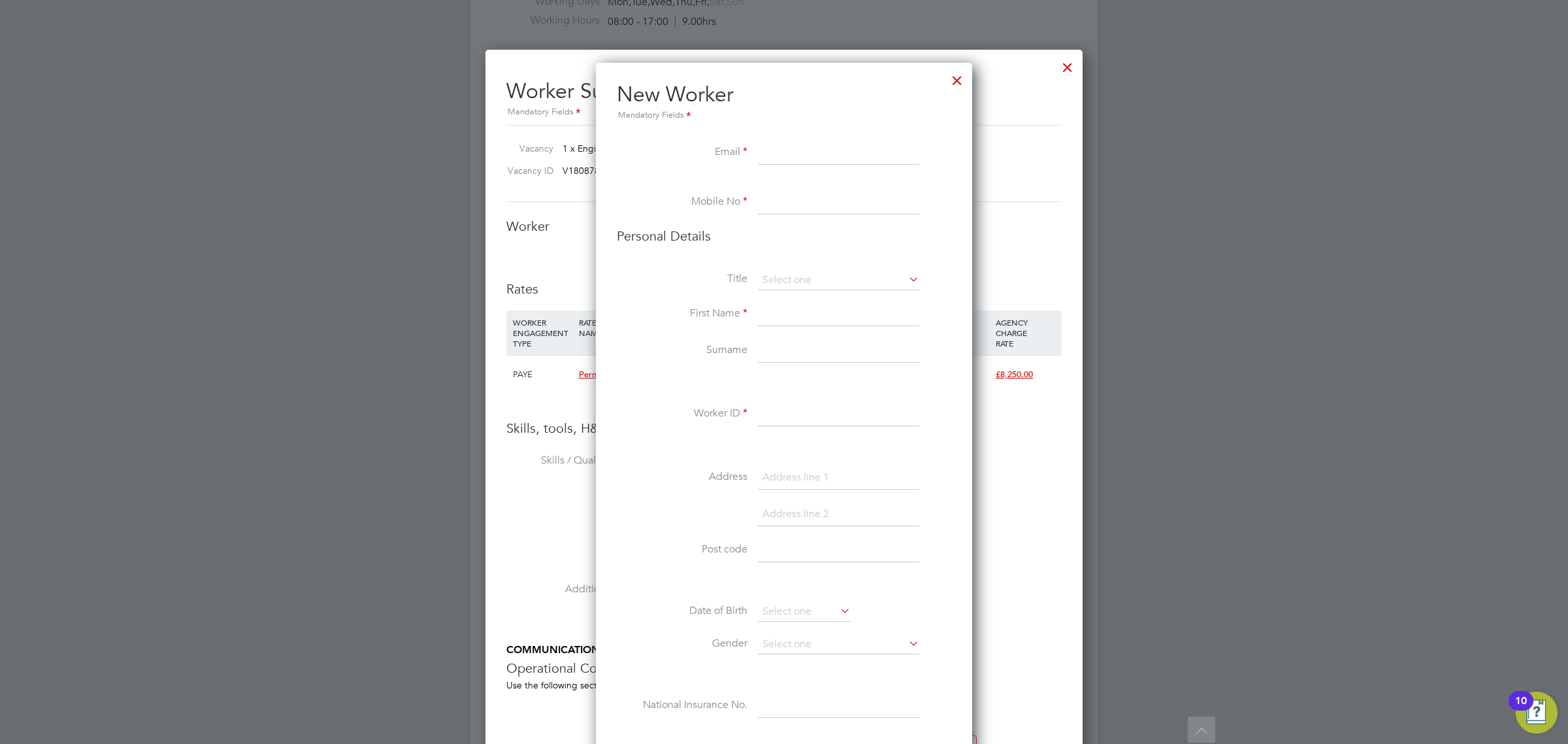
click at [821, 162] on input at bounding box center [838, 153] width 161 height 23
drag, startPoint x: 805, startPoint y: 157, endPoint x: 686, endPoint y: 155, distance: 119.0
click at [686, 155] on li "Email v" at bounding box center [784, 159] width 334 height 37
paste input "gerard.odonnell73@googlemail.com"
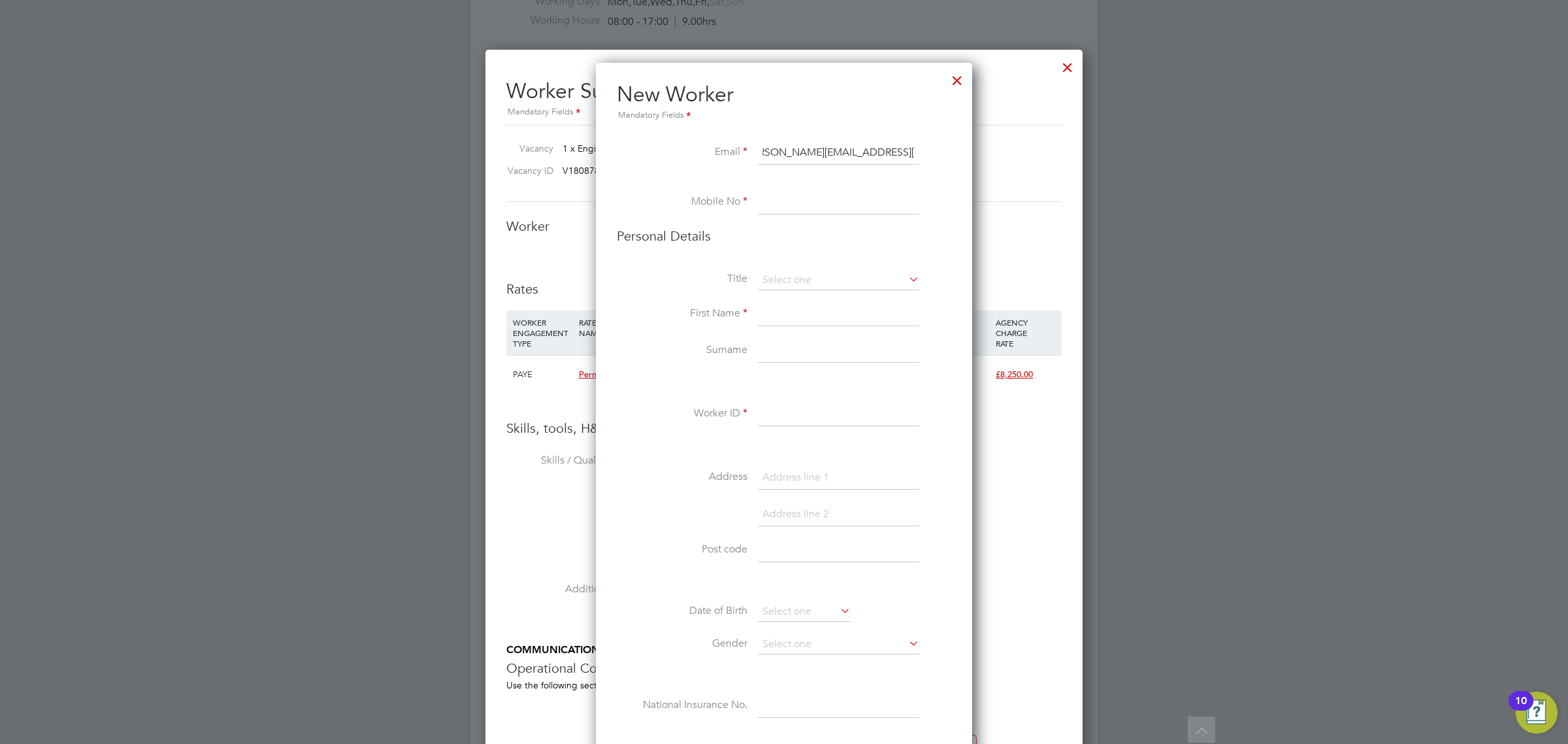
type input "gerard.odonnell73@googlemail.com"
click at [794, 204] on input at bounding box center [838, 202] width 161 height 23
click at [806, 207] on input at bounding box center [838, 202] width 161 height 23
paste input "7540 317 169"
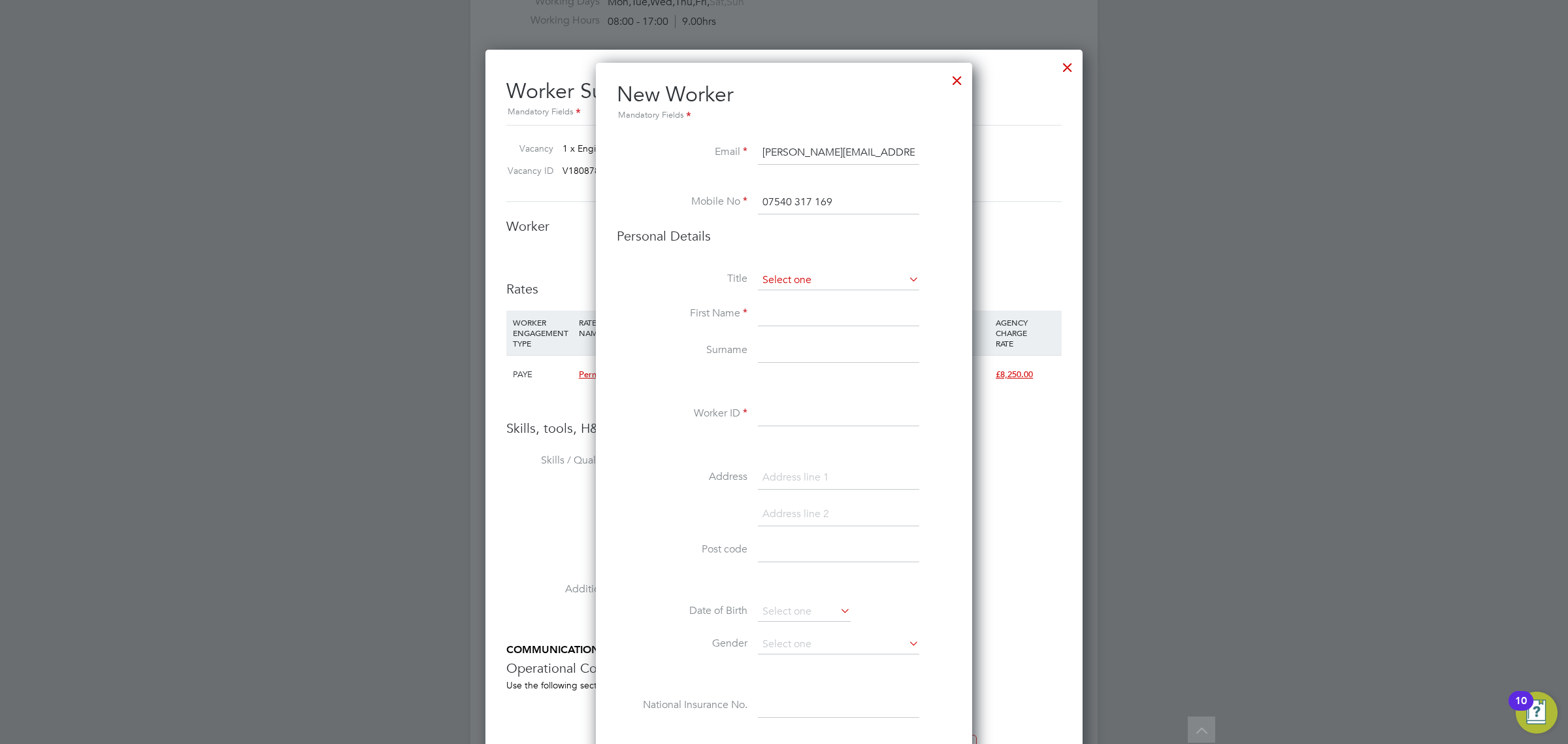
type input "07540 317 169"
click at [781, 279] on input at bounding box center [838, 281] width 161 height 20
click at [785, 299] on li "Mr" at bounding box center [838, 299] width 163 height 17
type input "Mr"
click at [781, 311] on input at bounding box center [838, 315] width 161 height 23
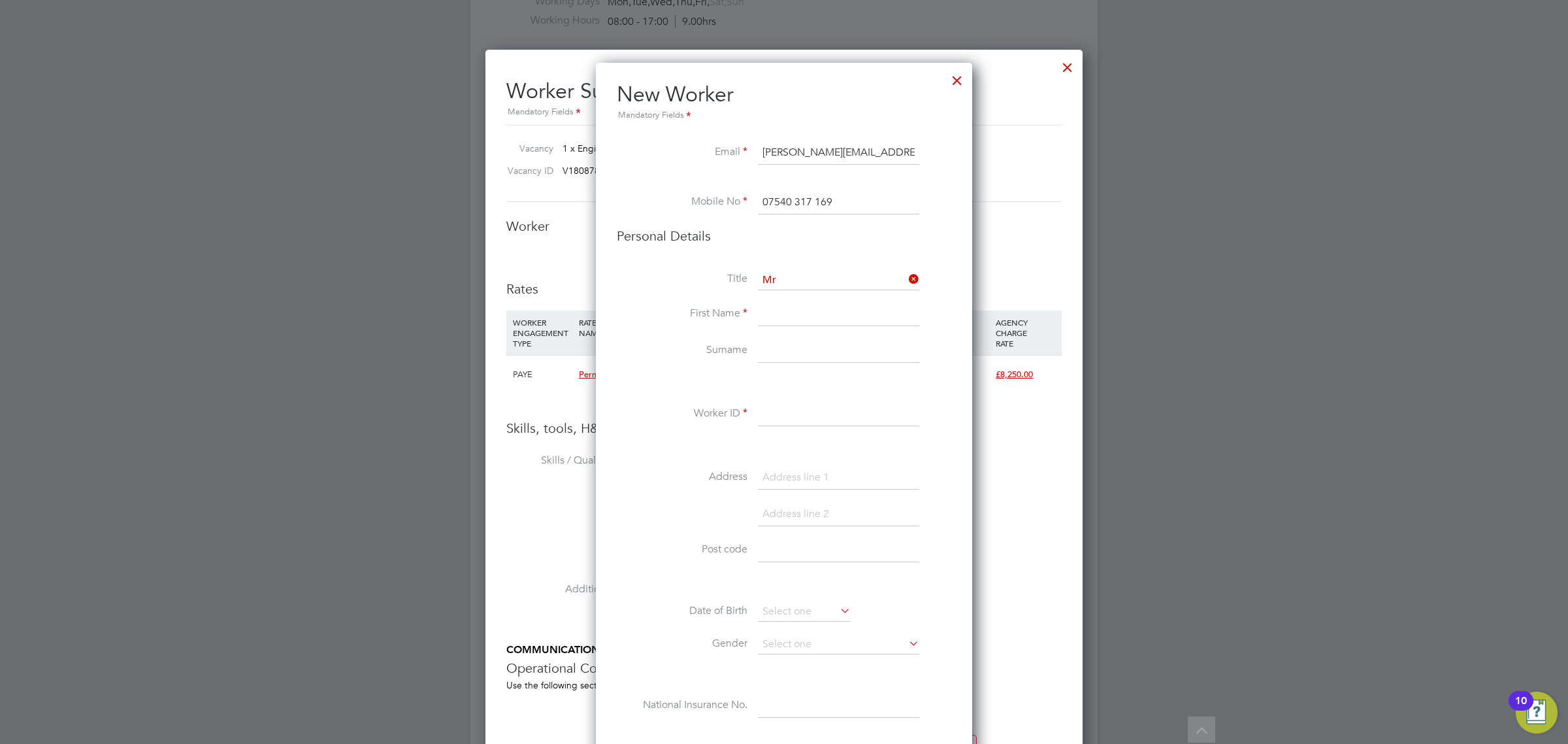
paste input "Gerard"
type input "Gerard"
click at [779, 347] on input at bounding box center [838, 350] width 161 height 23
paste input "O'Donnell"
type input "O'Donnell"
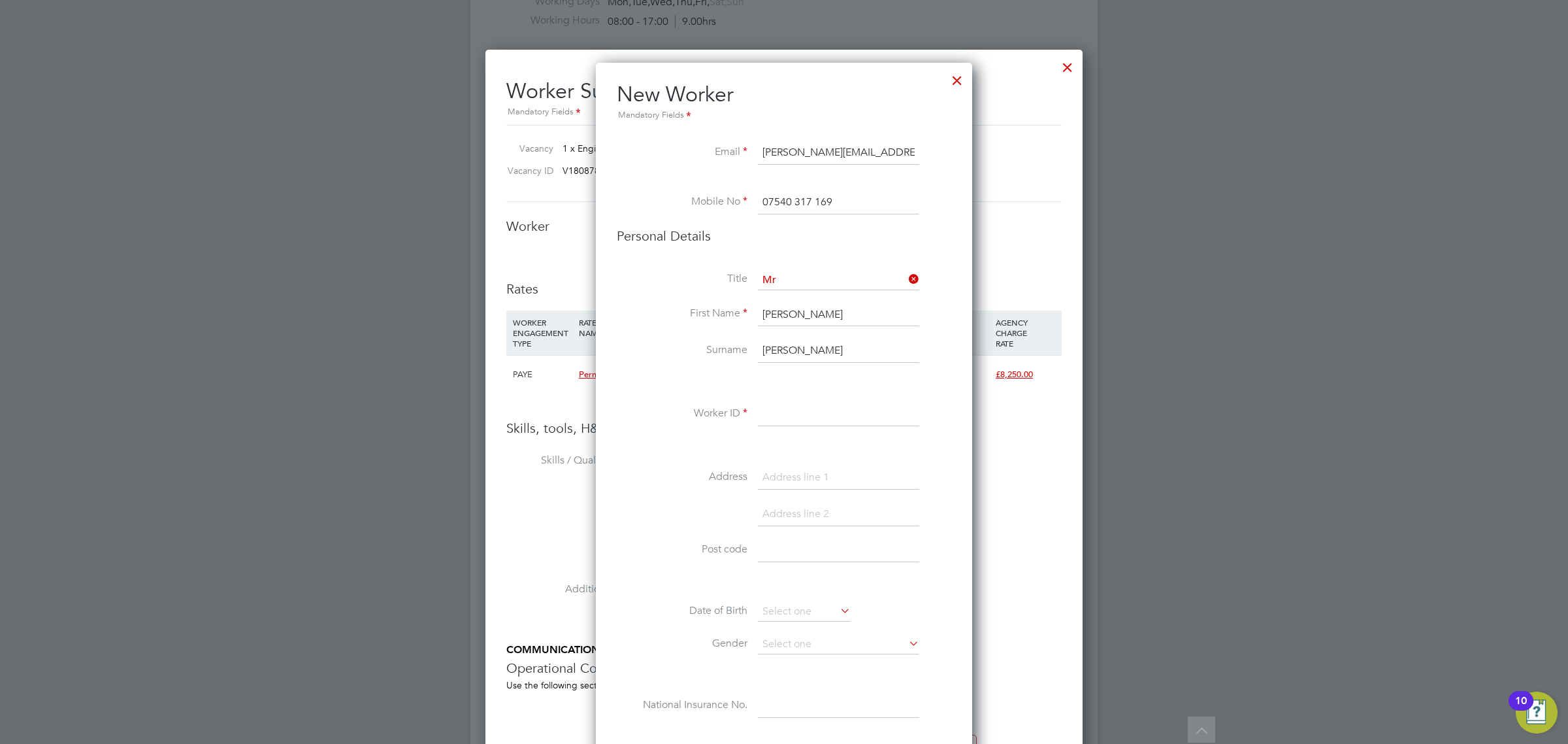
click at [807, 409] on input at bounding box center [838, 414] width 161 height 23
paste input "W24852"
type input "W24852"
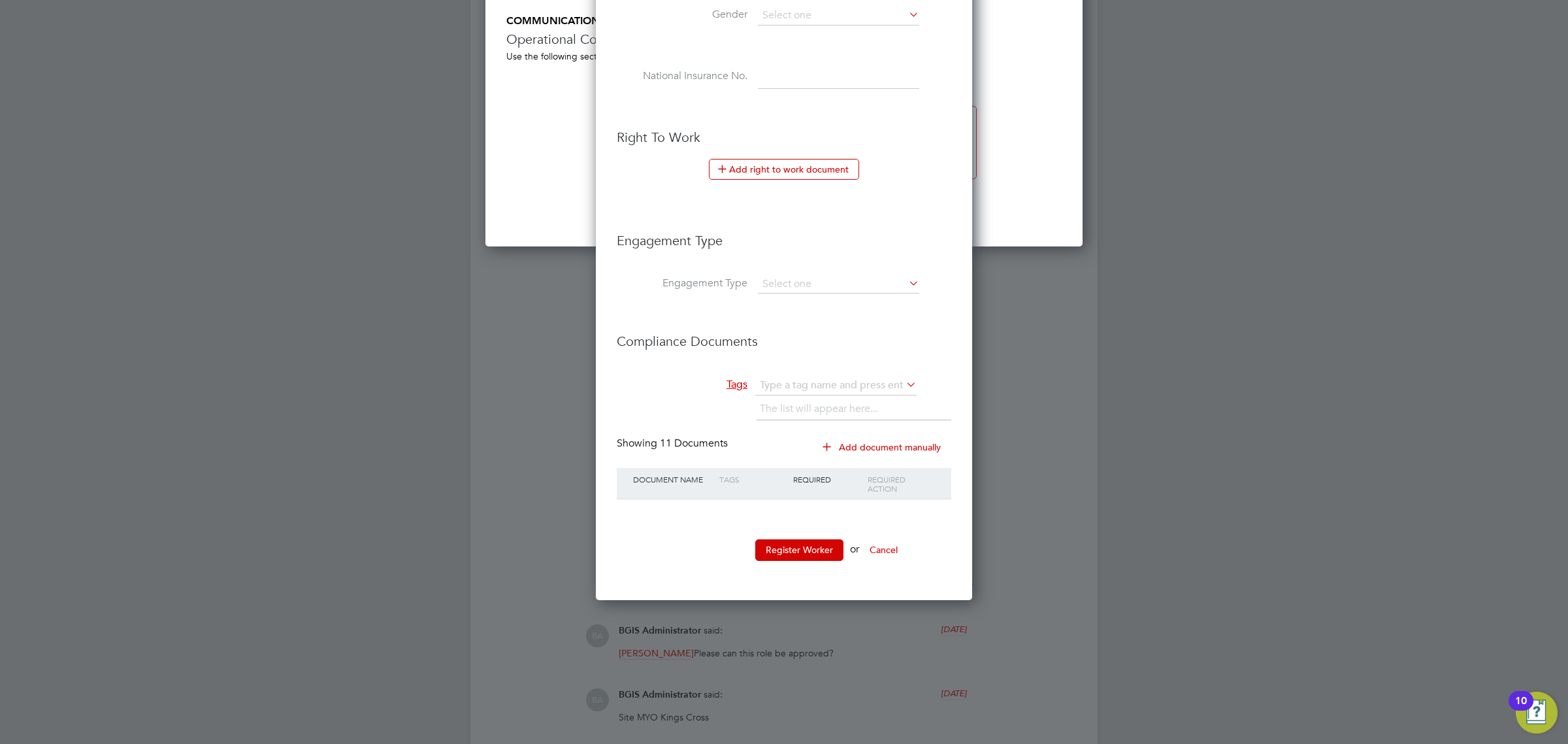
scroll to position [2162, 0]
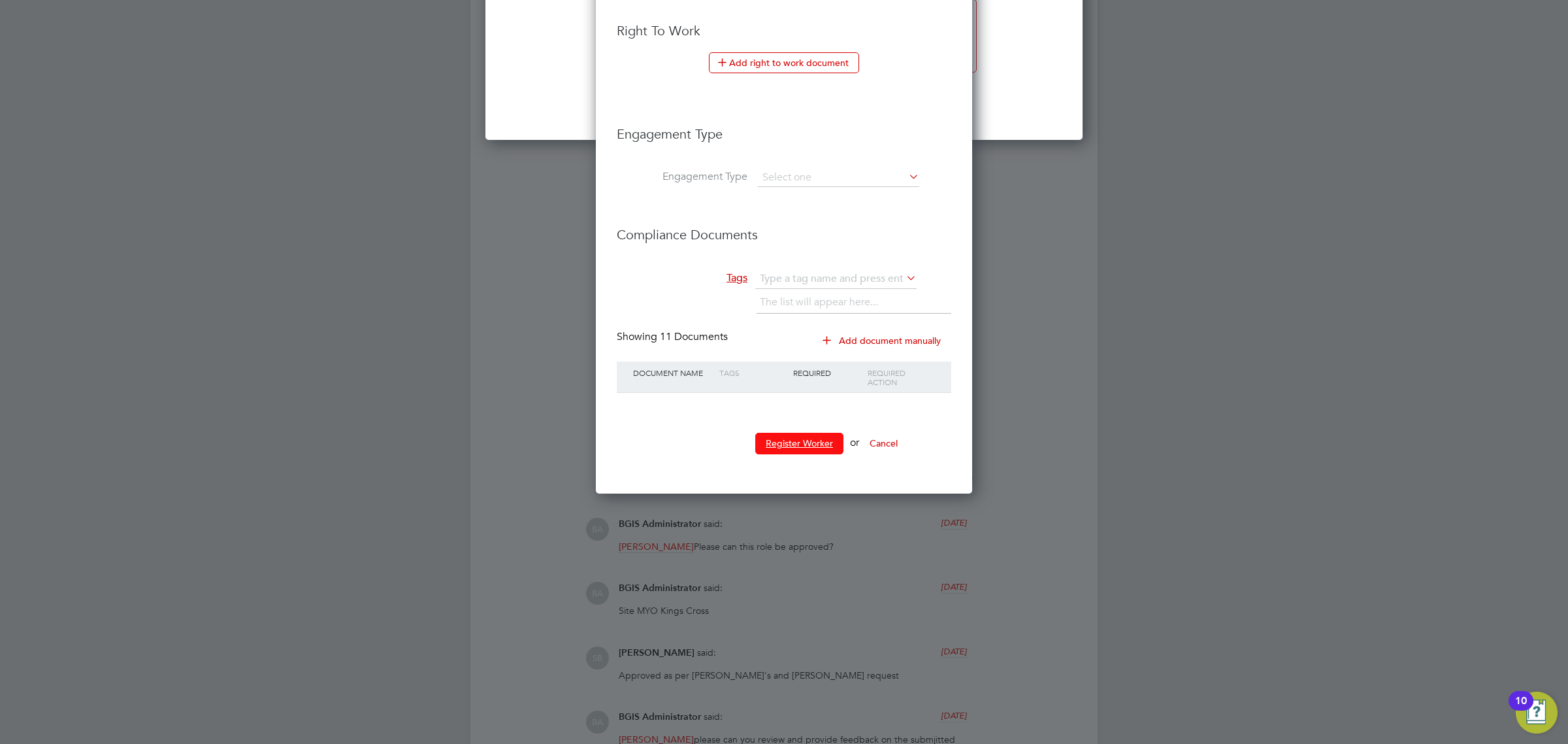
click at [805, 453] on button "Register Worker" at bounding box center [799, 443] width 88 height 21
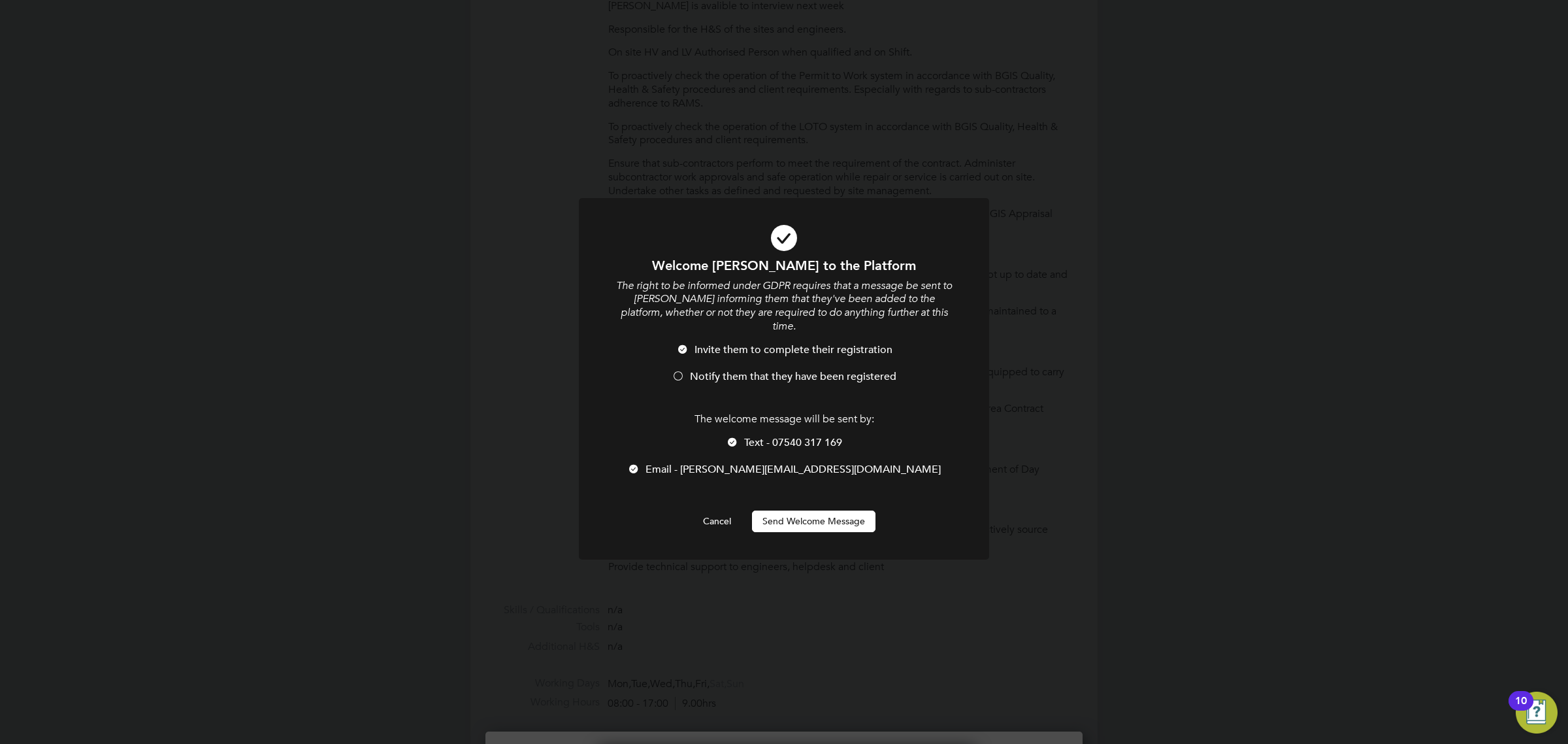
click at [733, 370] on li "Notify them that they have been registered" at bounding box center [784, 384] width 340 height 27
click at [799, 510] on button "Send Welcome Message" at bounding box center [814, 521] width 123 height 21
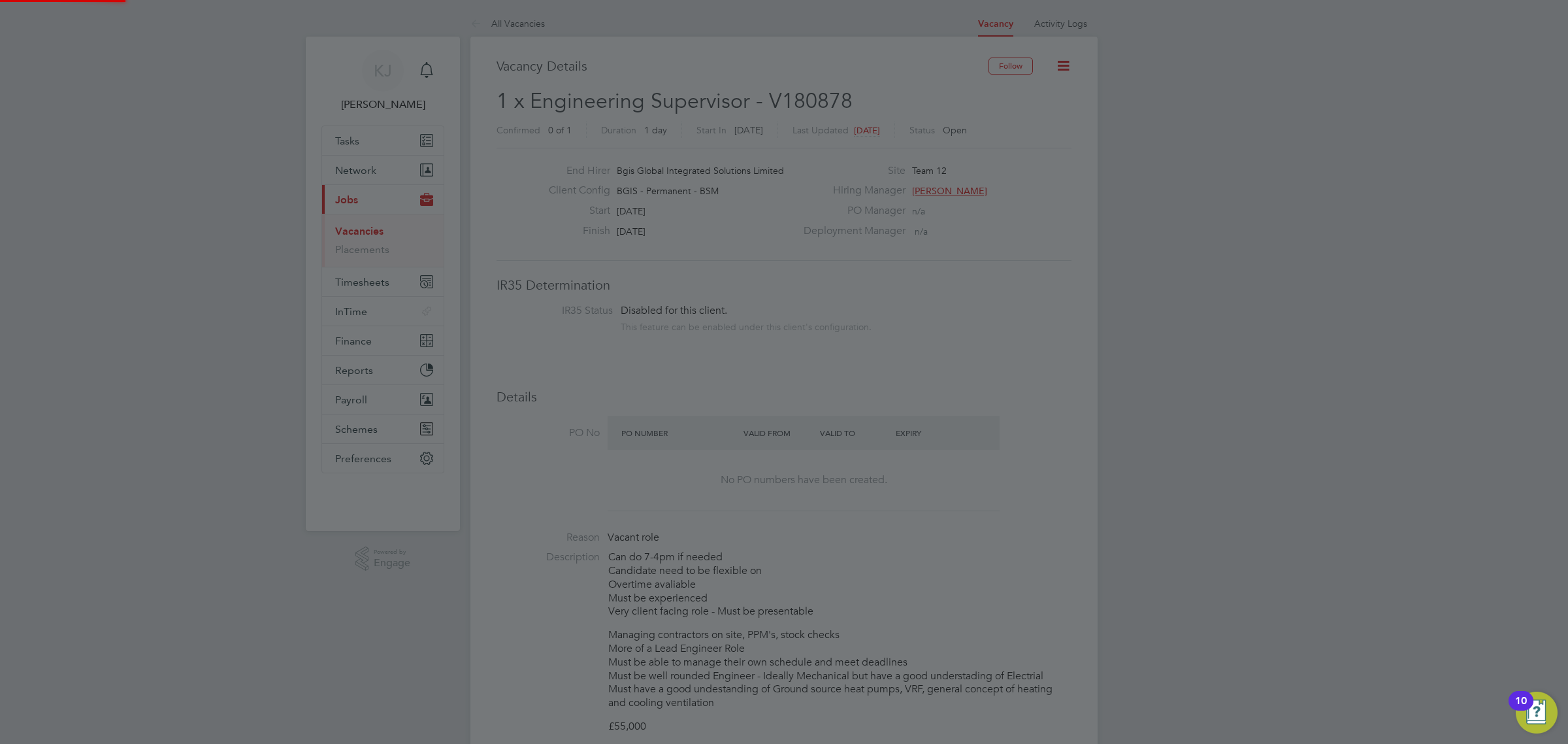
scroll to position [743, 0]
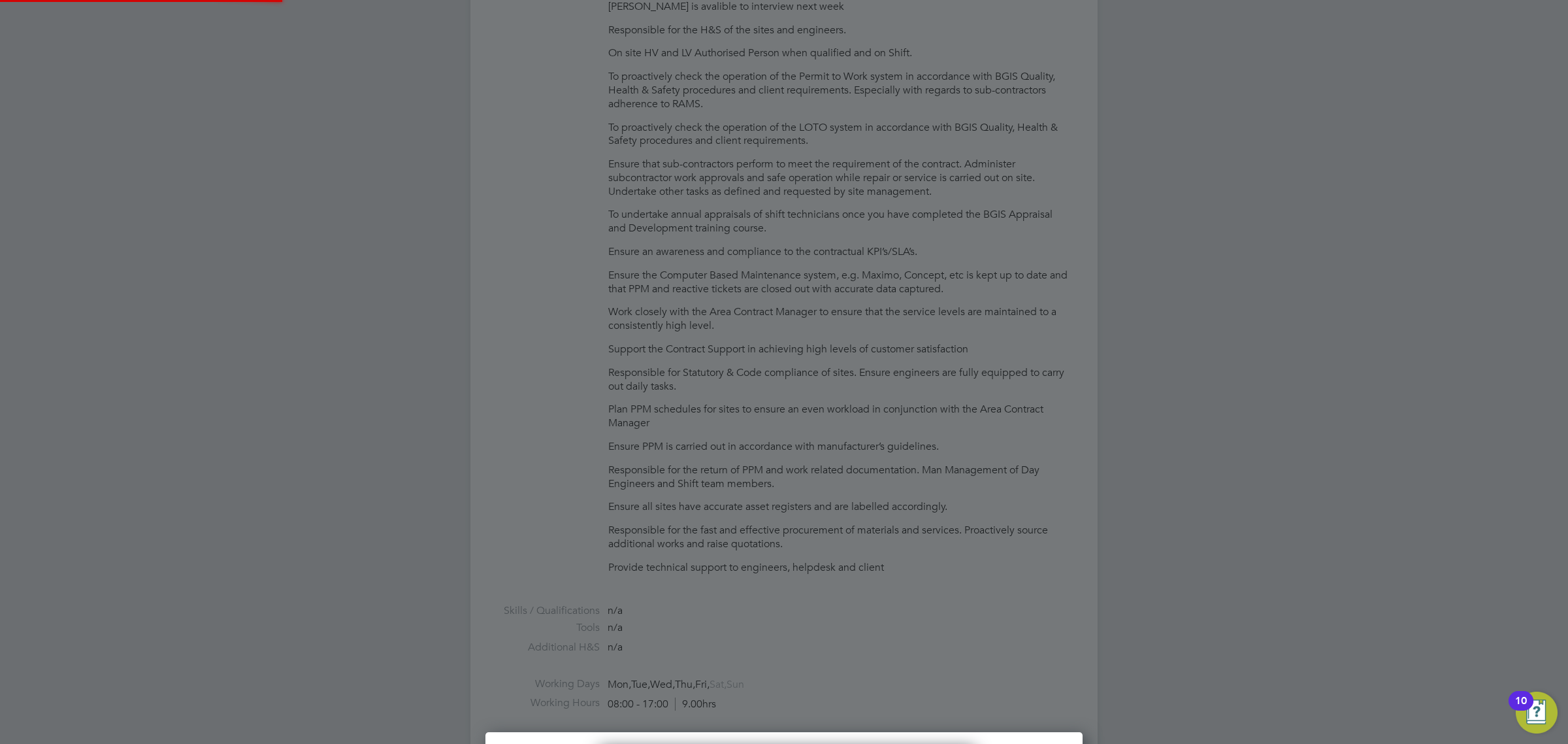
type input "Gerard O'Donnell (W24852)"
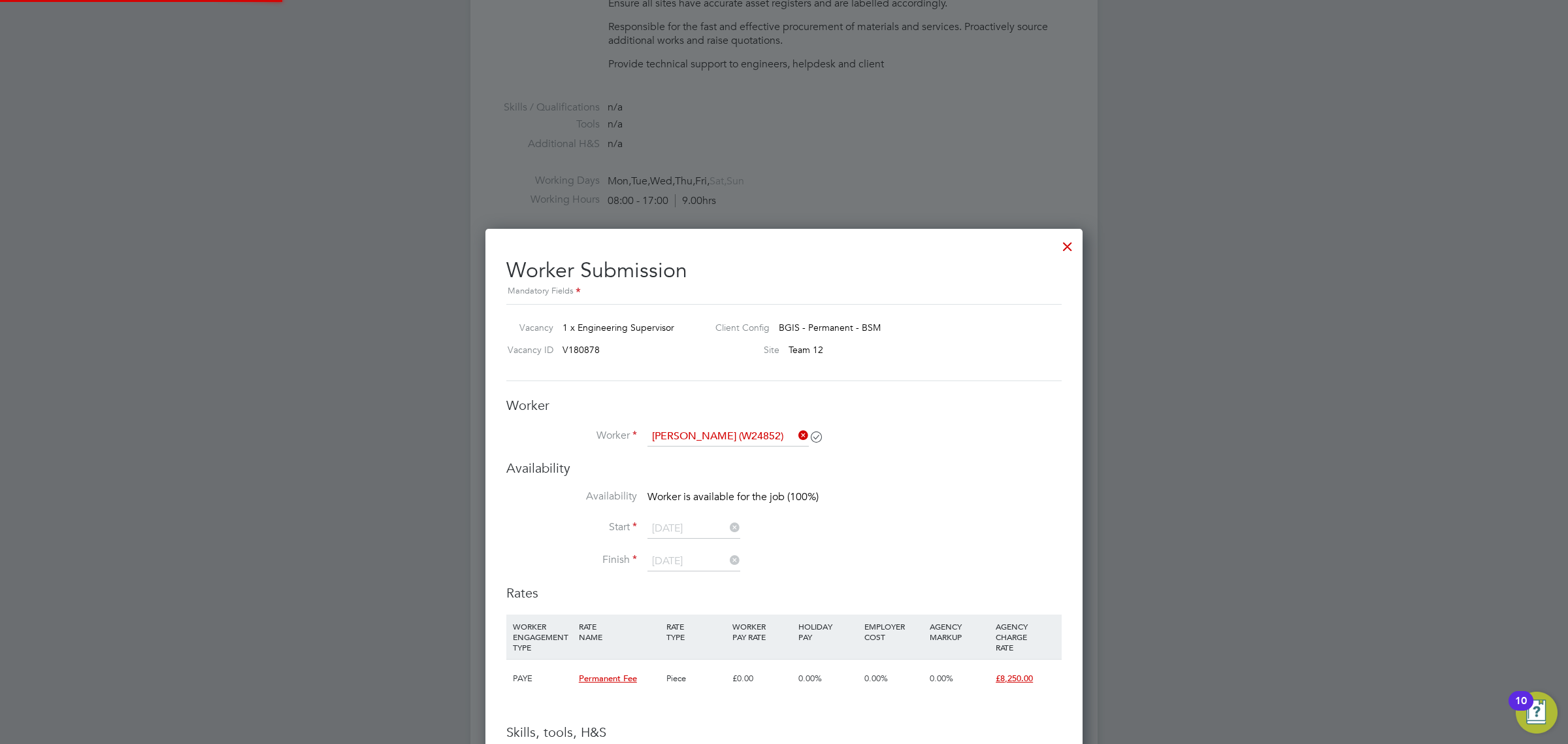
scroll to position [1426, 0]
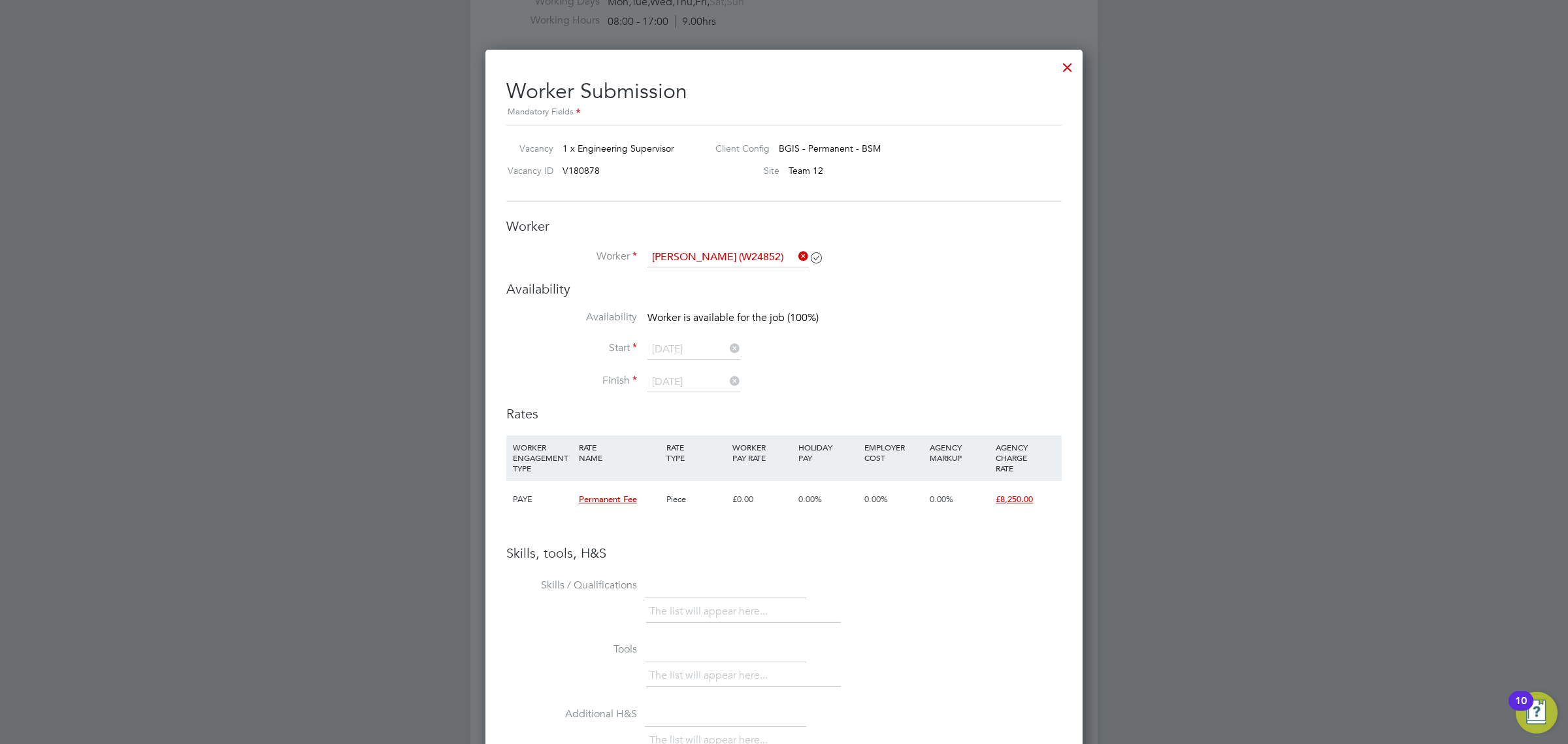
click at [1073, 70] on div at bounding box center [1067, 64] width 23 height 23
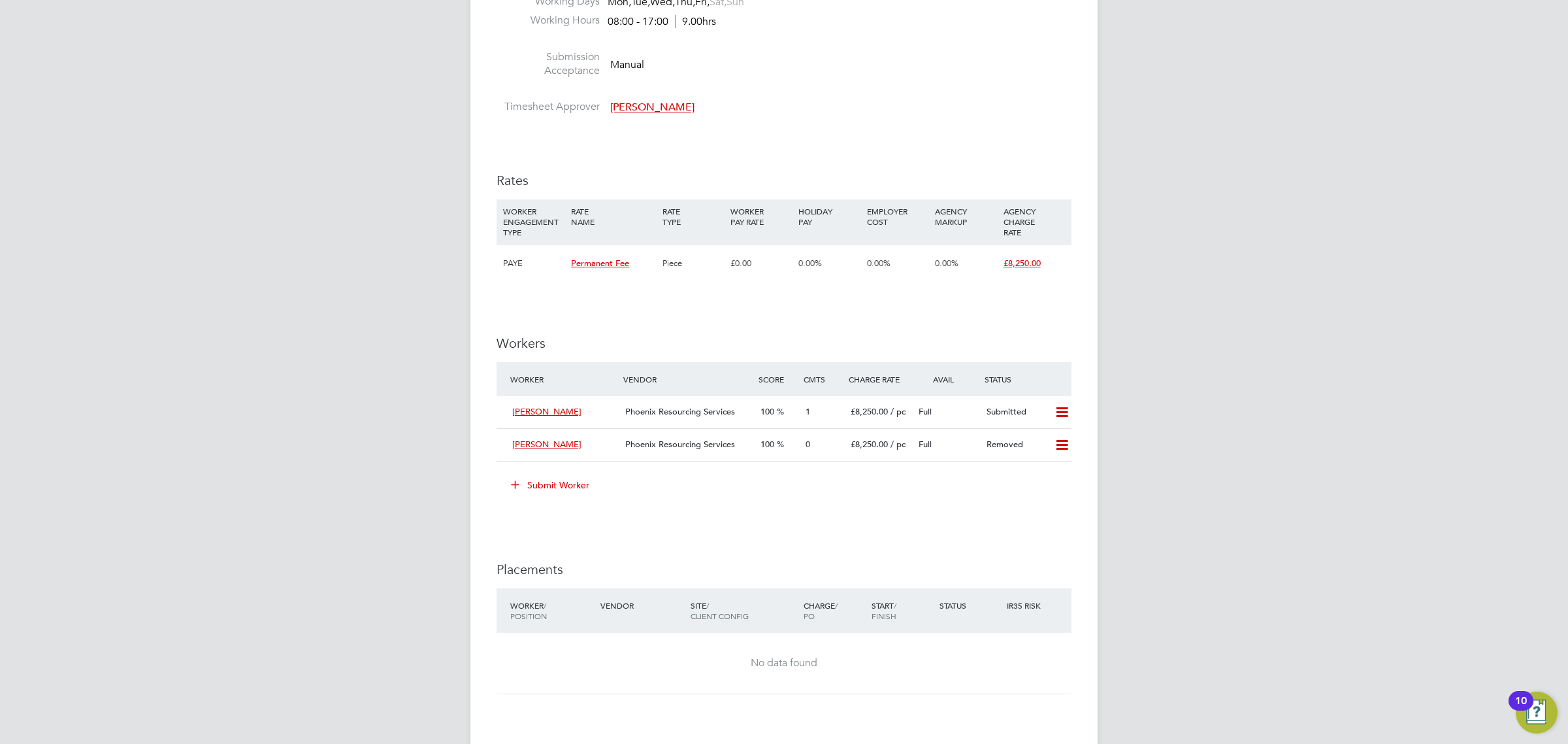
click at [570, 484] on button "Submit Worker" at bounding box center [551, 485] width 98 height 21
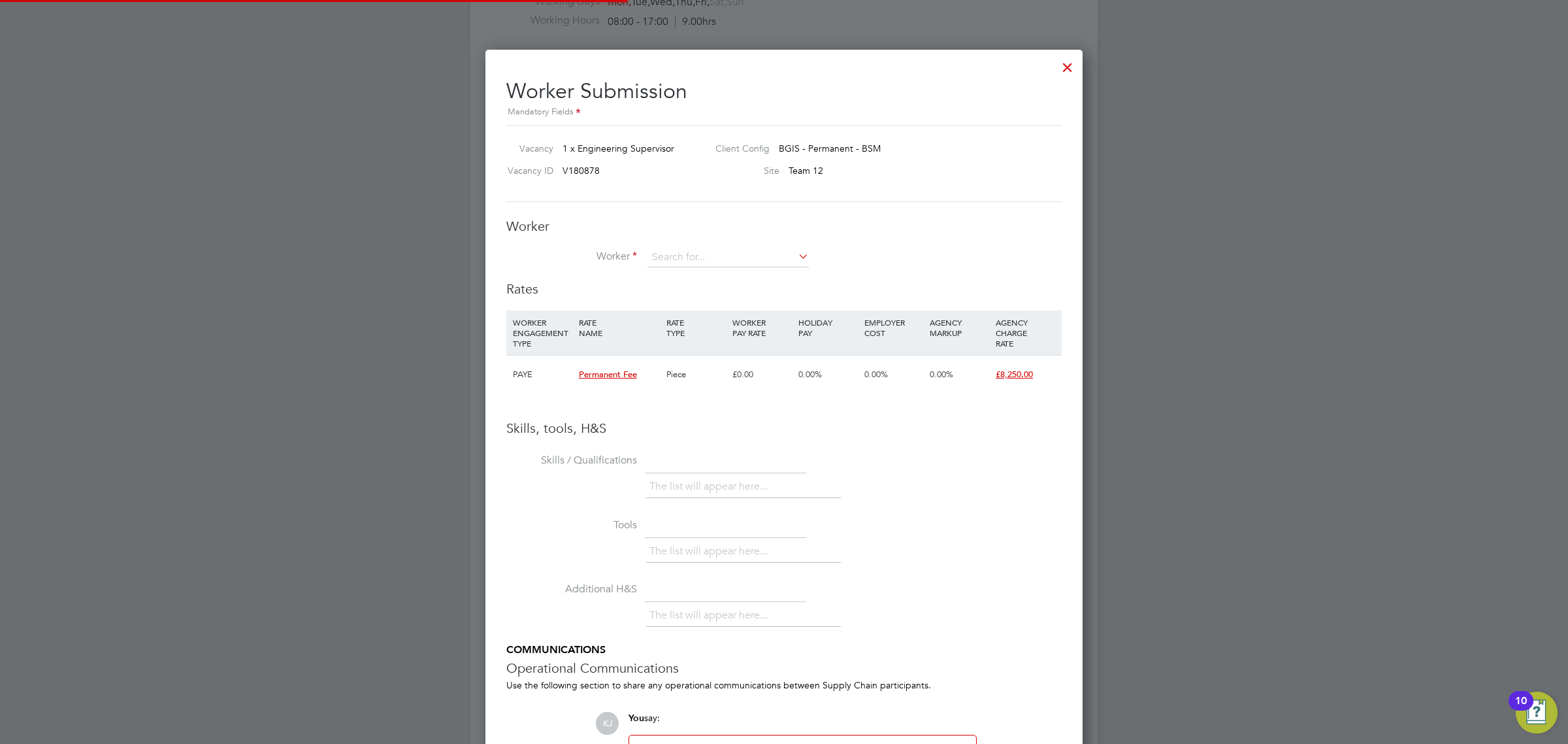
scroll to position [7, 7]
click at [744, 254] on input at bounding box center [728, 258] width 161 height 20
click at [736, 330] on li "Gerard O' Donnell (W24852)" at bounding box center [757, 330] width 222 height 18
type input "Gerard O'Donnell (W24852)"
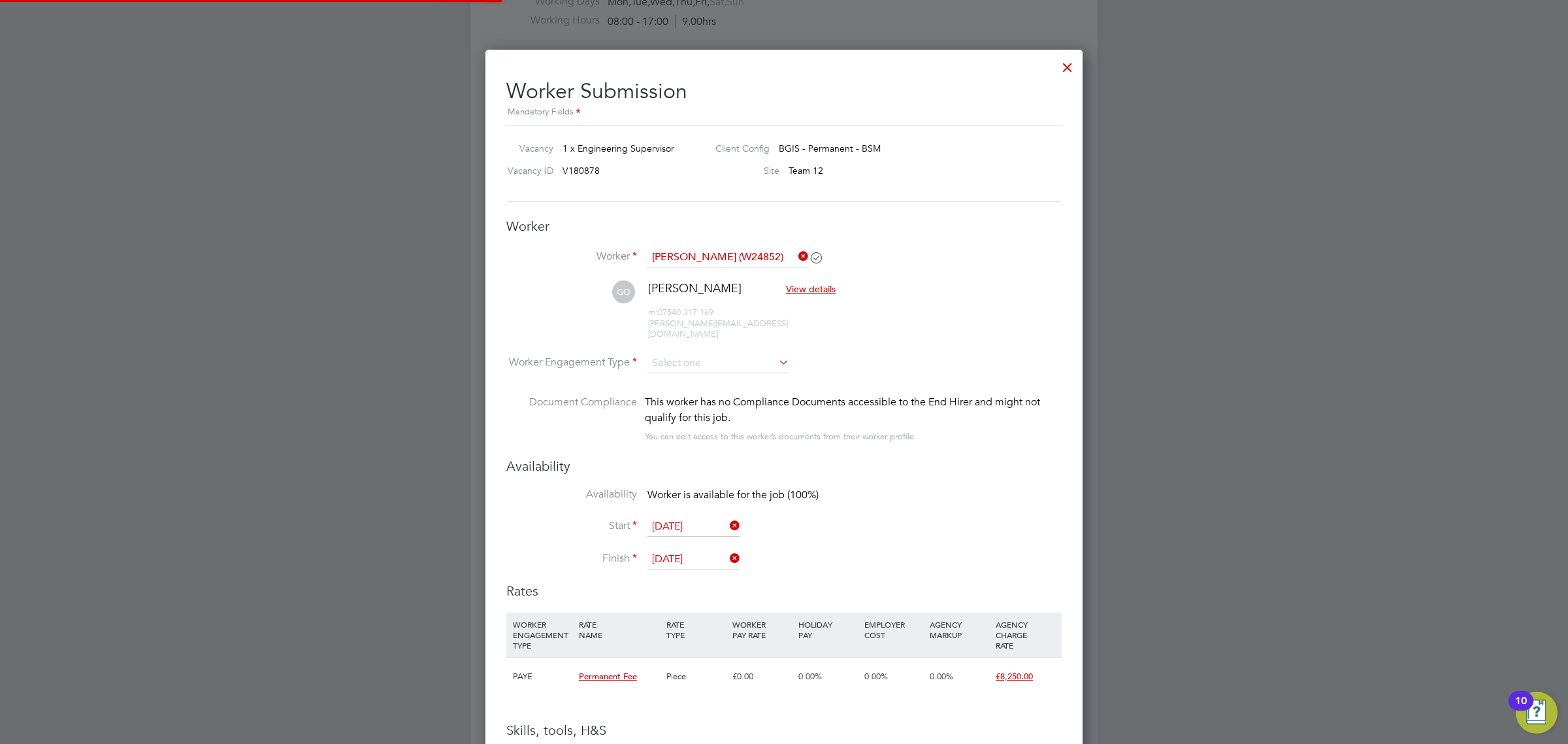
click at [706, 334] on li "GO Gerard O'Donnell View details m: 07540 317 169 gerard.odonnell73@googlemail.…" at bounding box center [783, 317] width 555 height 73
click at [704, 354] on input at bounding box center [718, 364] width 142 height 20
click at [699, 393] on li "PAYE" at bounding box center [718, 389] width 143 height 17
type input "PAYE"
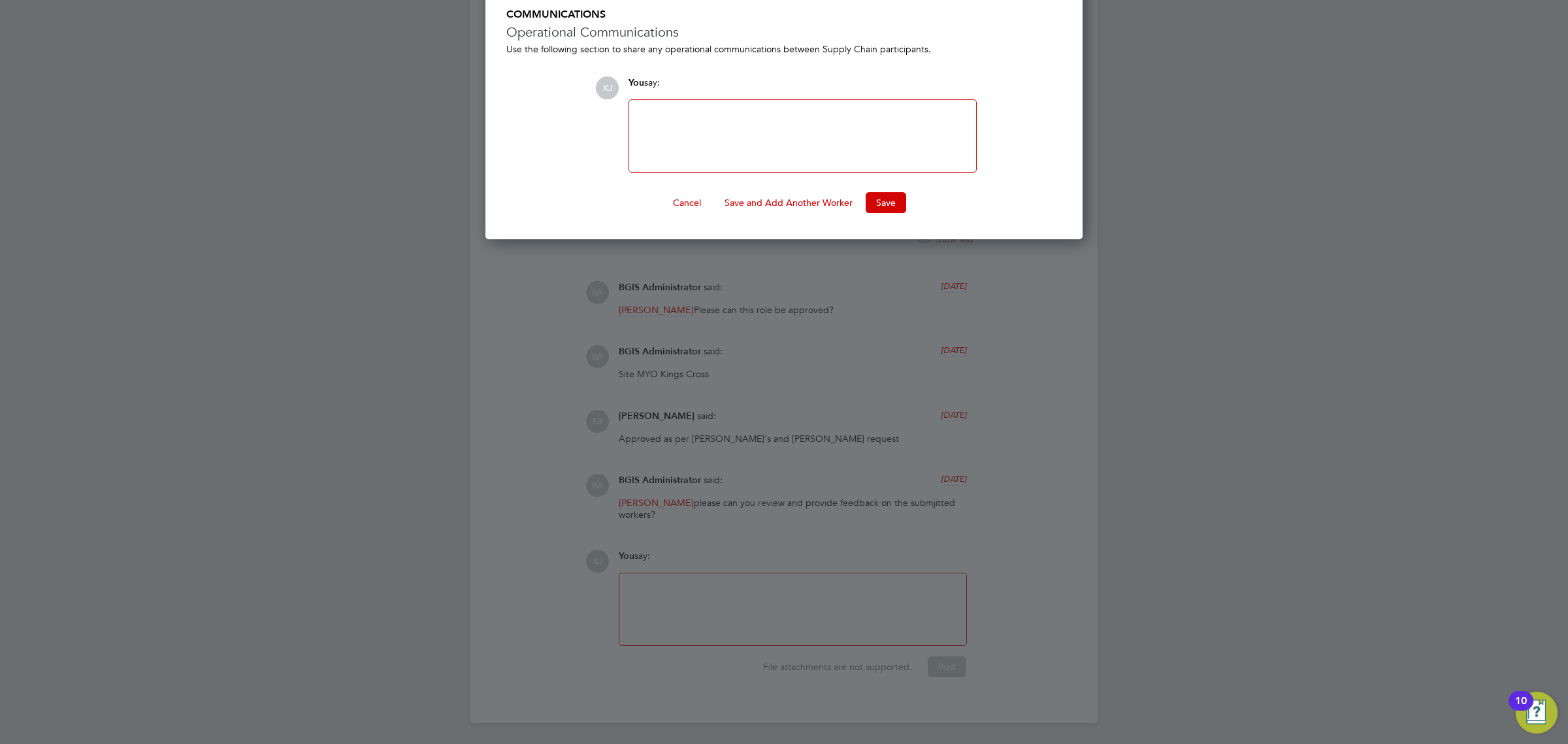
click at [896, 200] on button "Save" at bounding box center [885, 203] width 40 height 21
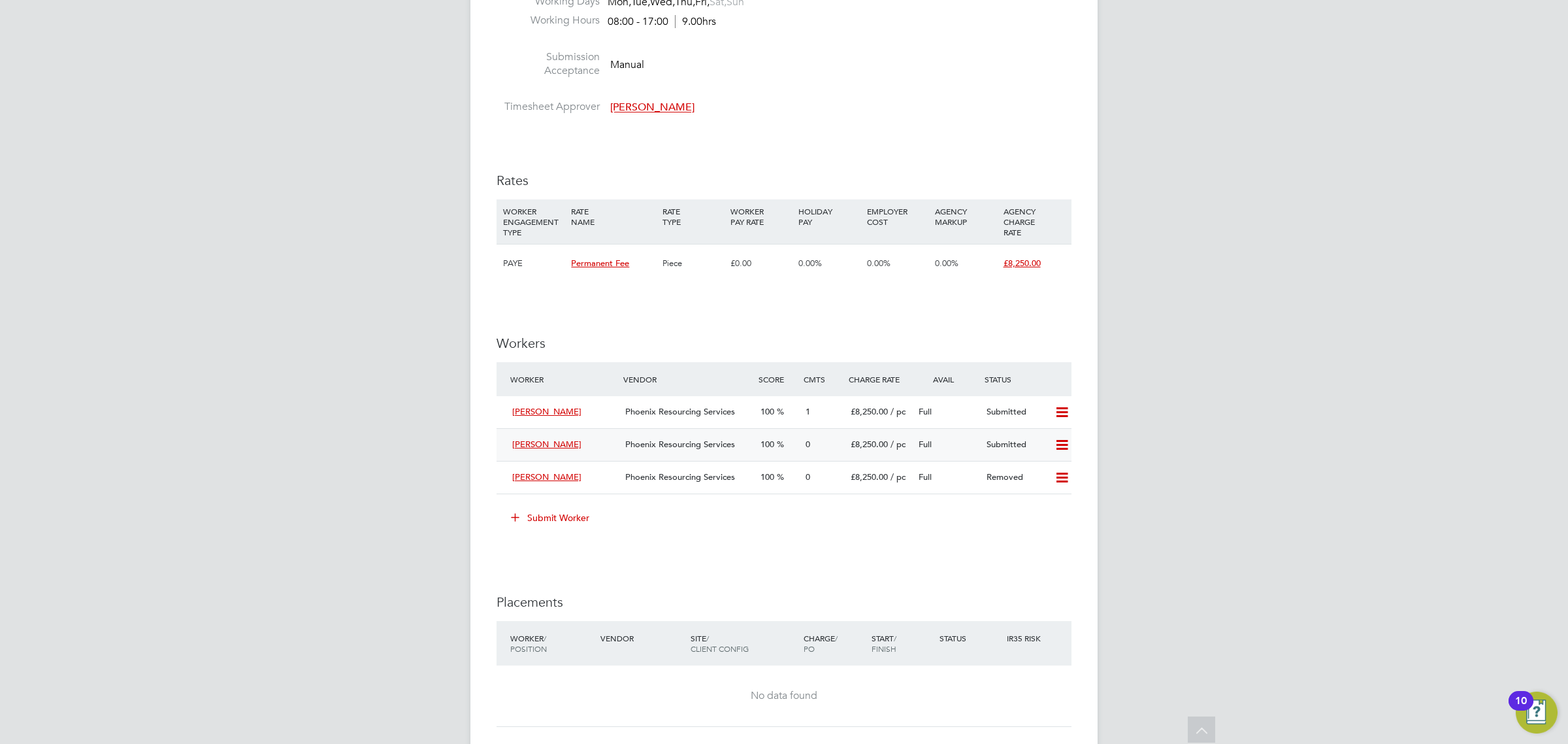
click at [691, 455] on div "Phoenix Resourcing Services" at bounding box center [688, 445] width 135 height 22
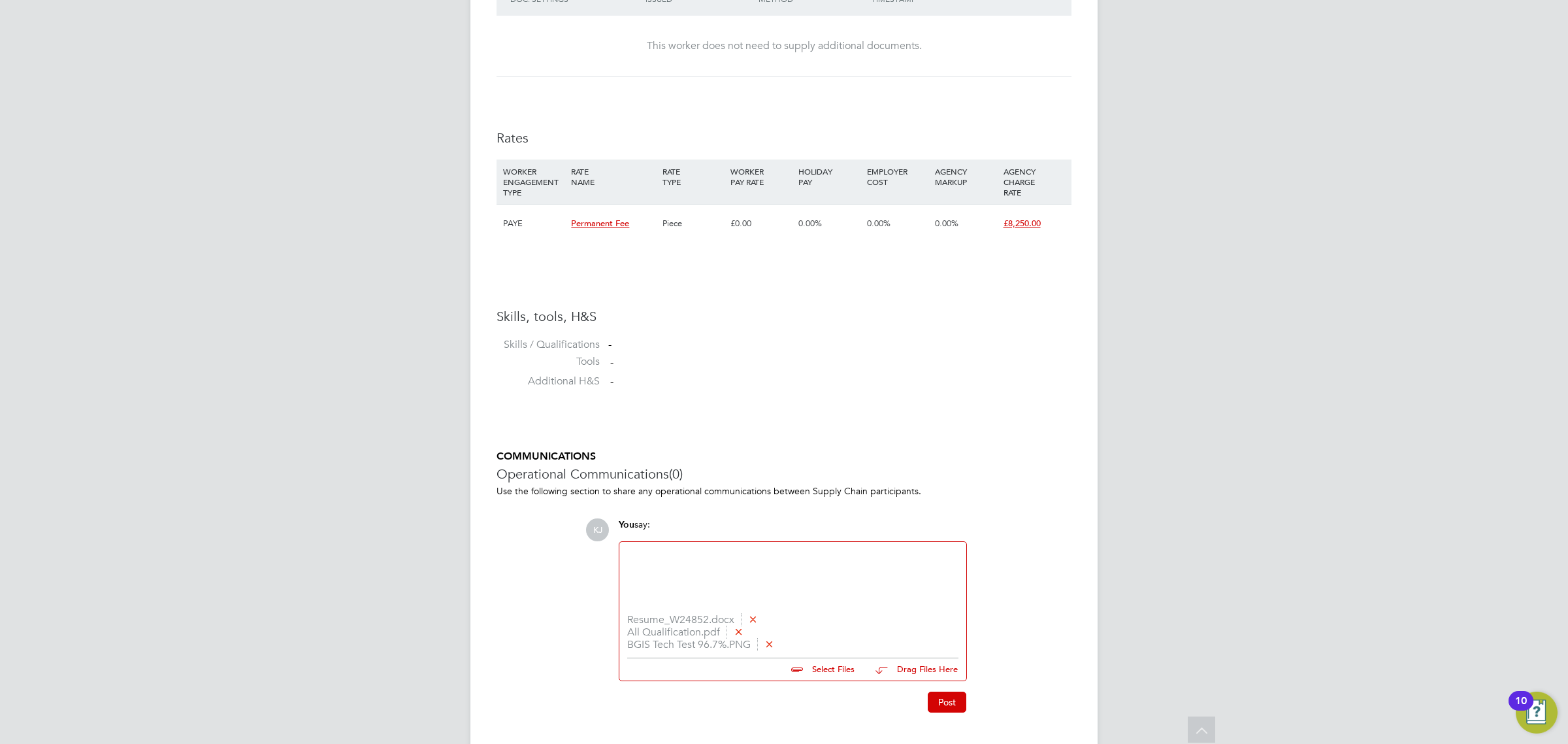
click at [823, 567] on div at bounding box center [793, 577] width 331 height 56
click at [939, 702] on button "Post" at bounding box center [947, 702] width 38 height 21
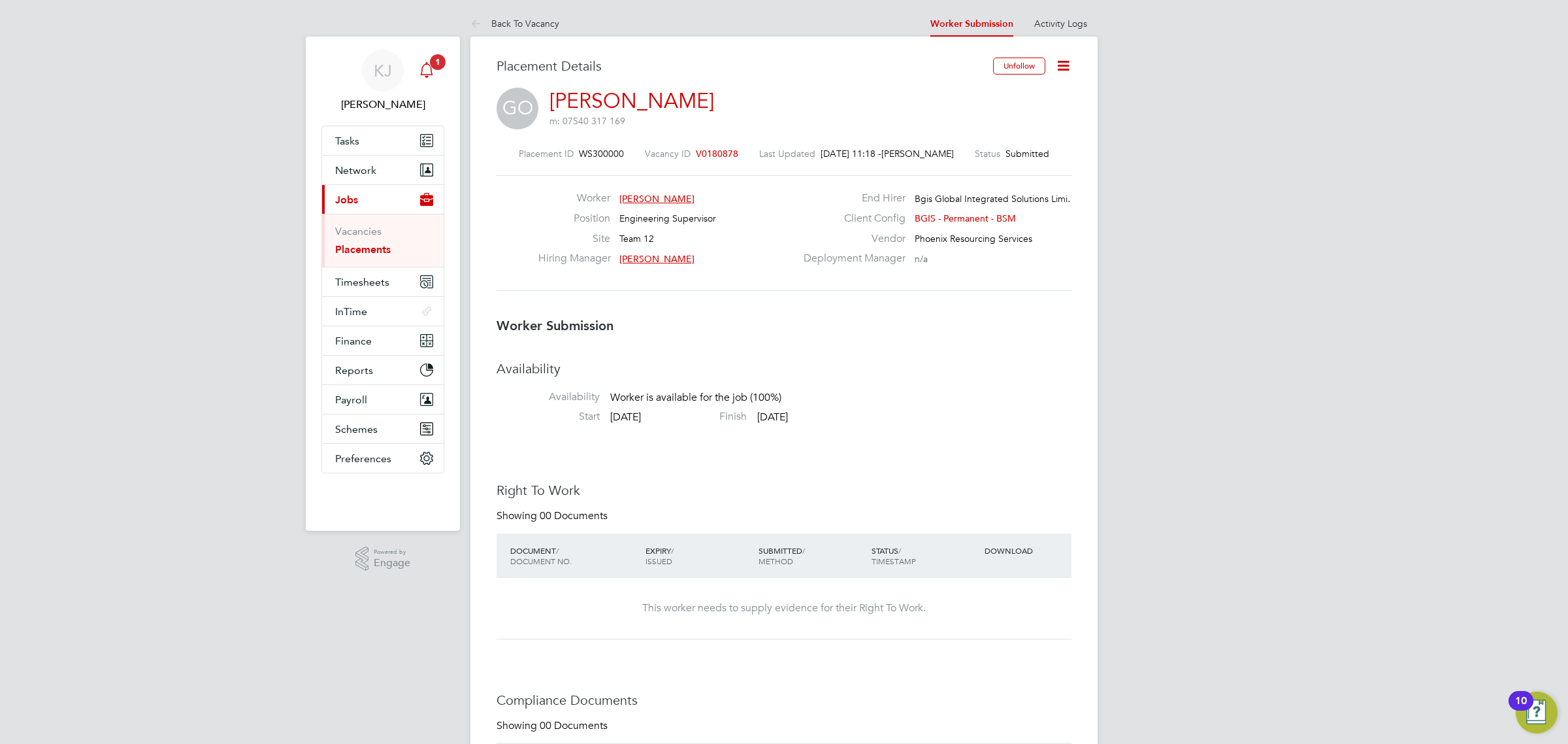
click at [426, 64] on icon "Main navigation" at bounding box center [426, 69] width 13 height 13
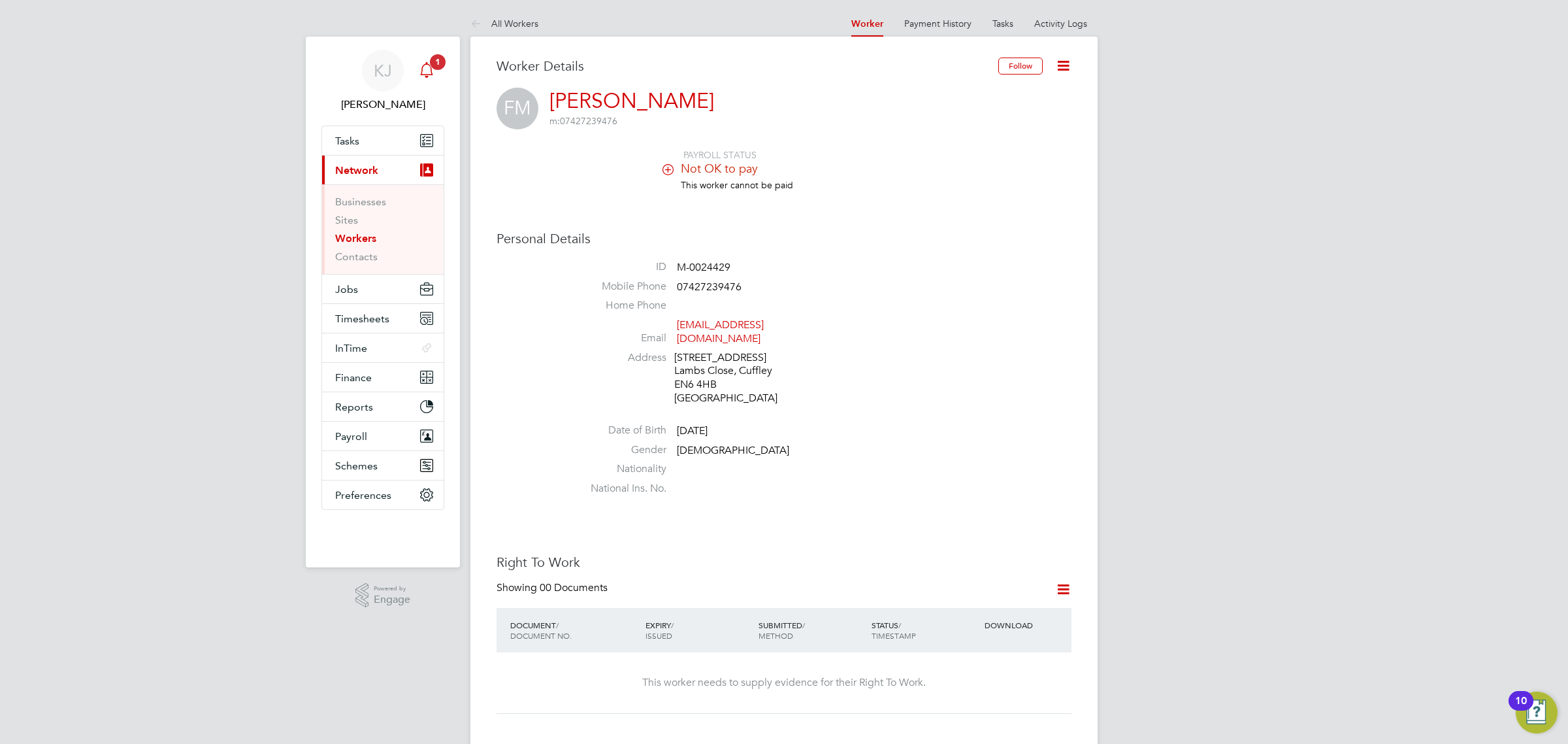
click at [428, 75] on icon "Main navigation" at bounding box center [426, 70] width 16 height 16
